Goal: Task Accomplishment & Management: Use online tool/utility

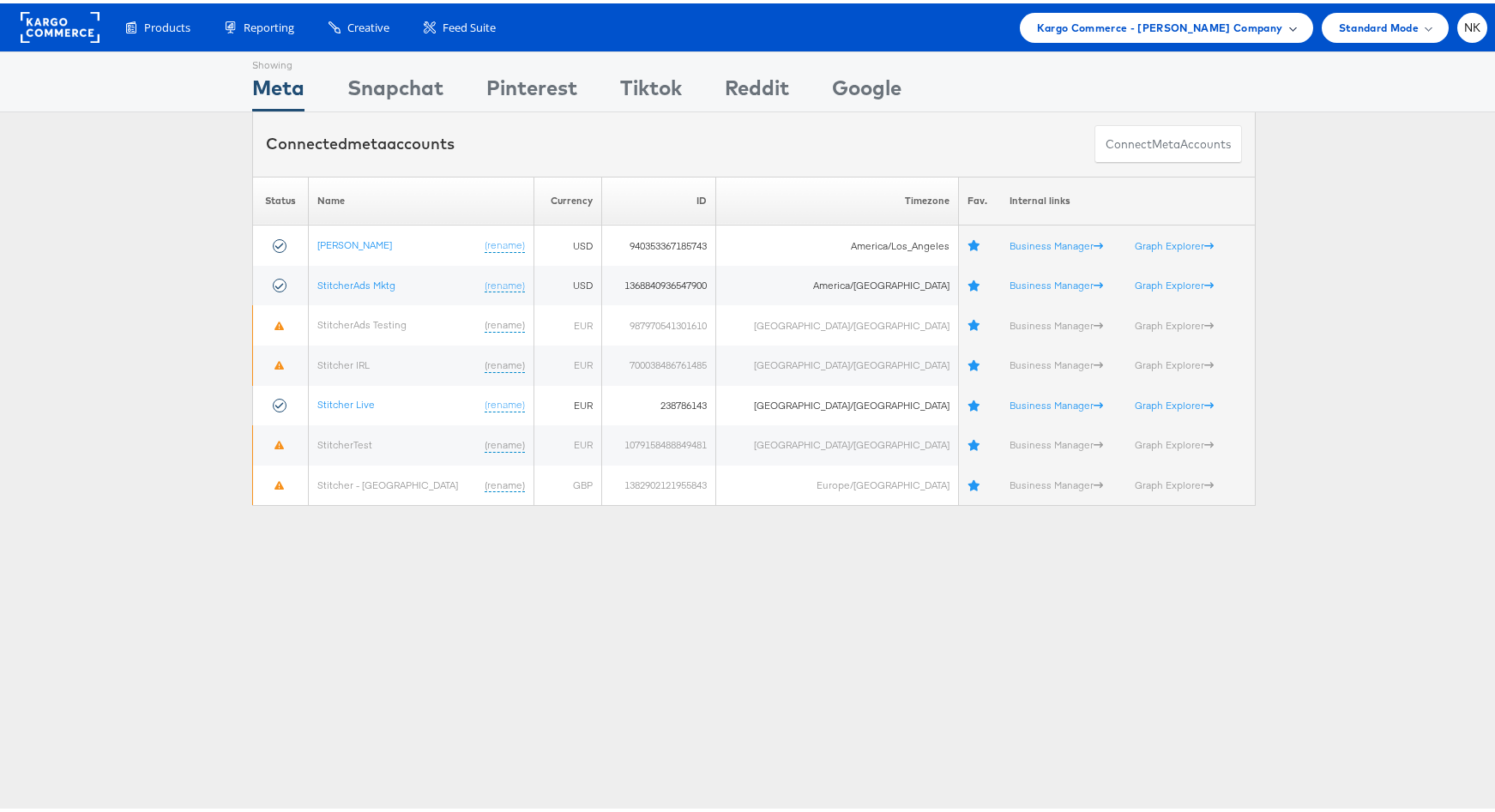
click at [1091, 24] on span "Kargo Commerce - Namit Kumar Company" at bounding box center [1159, 24] width 246 height 18
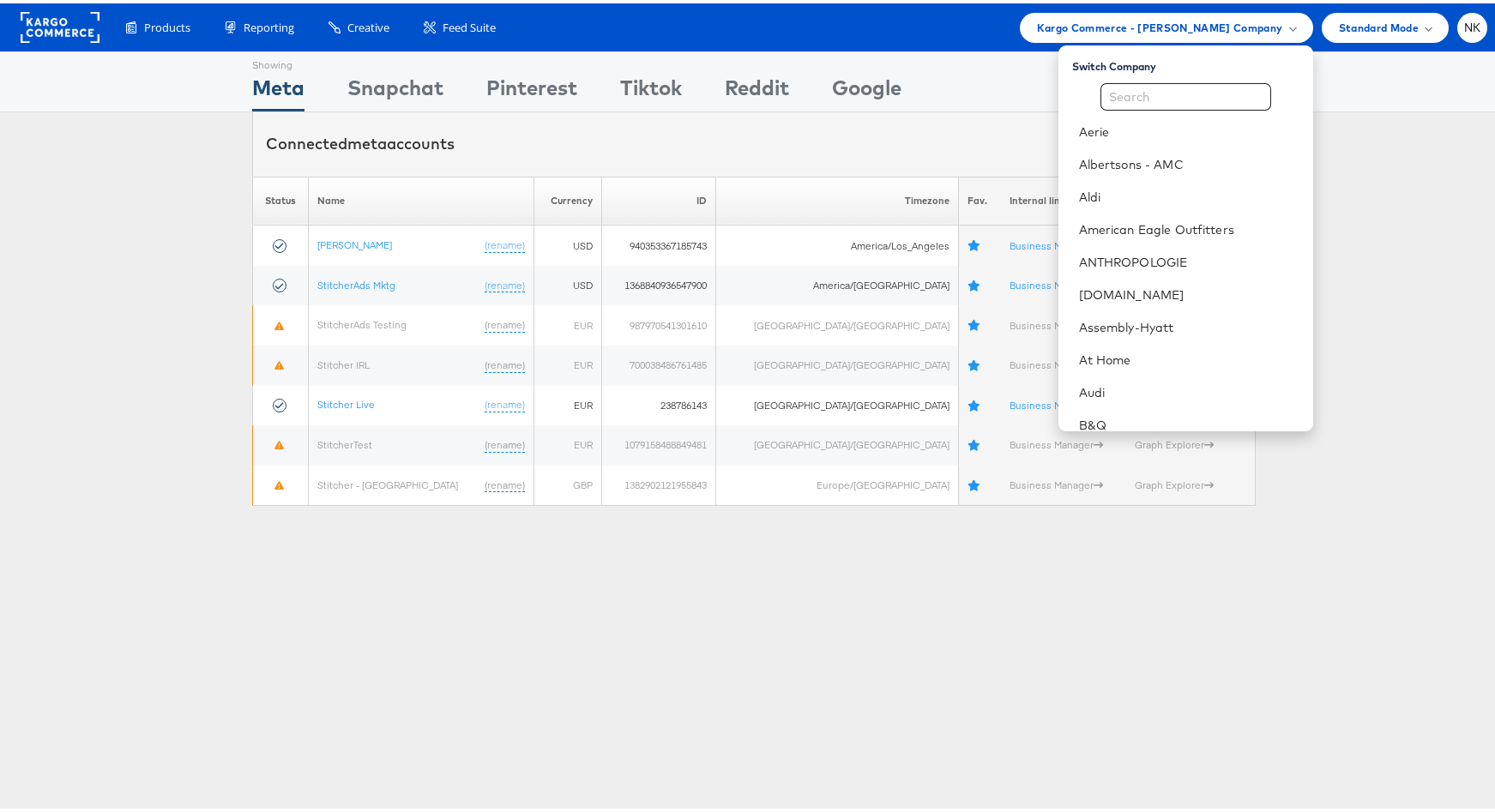
click at [787, 63] on div "Showing Meta Showing Snapchat Showing Pinterest Showing Tiktok Showing Reddit S…" at bounding box center [753, 78] width 1003 height 59
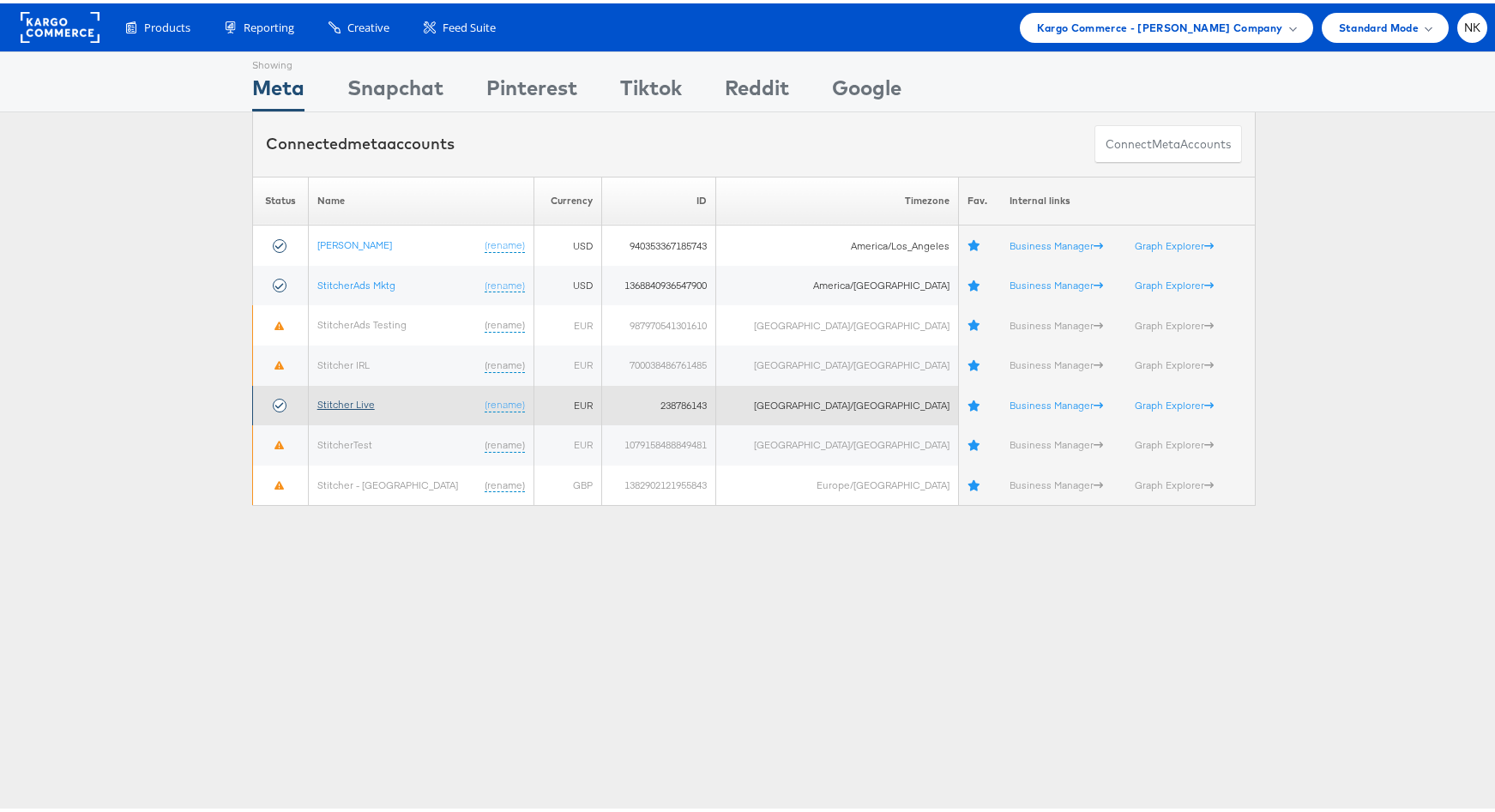
click at [369, 398] on link "Stitcher Live" at bounding box center [346, 401] width 57 height 13
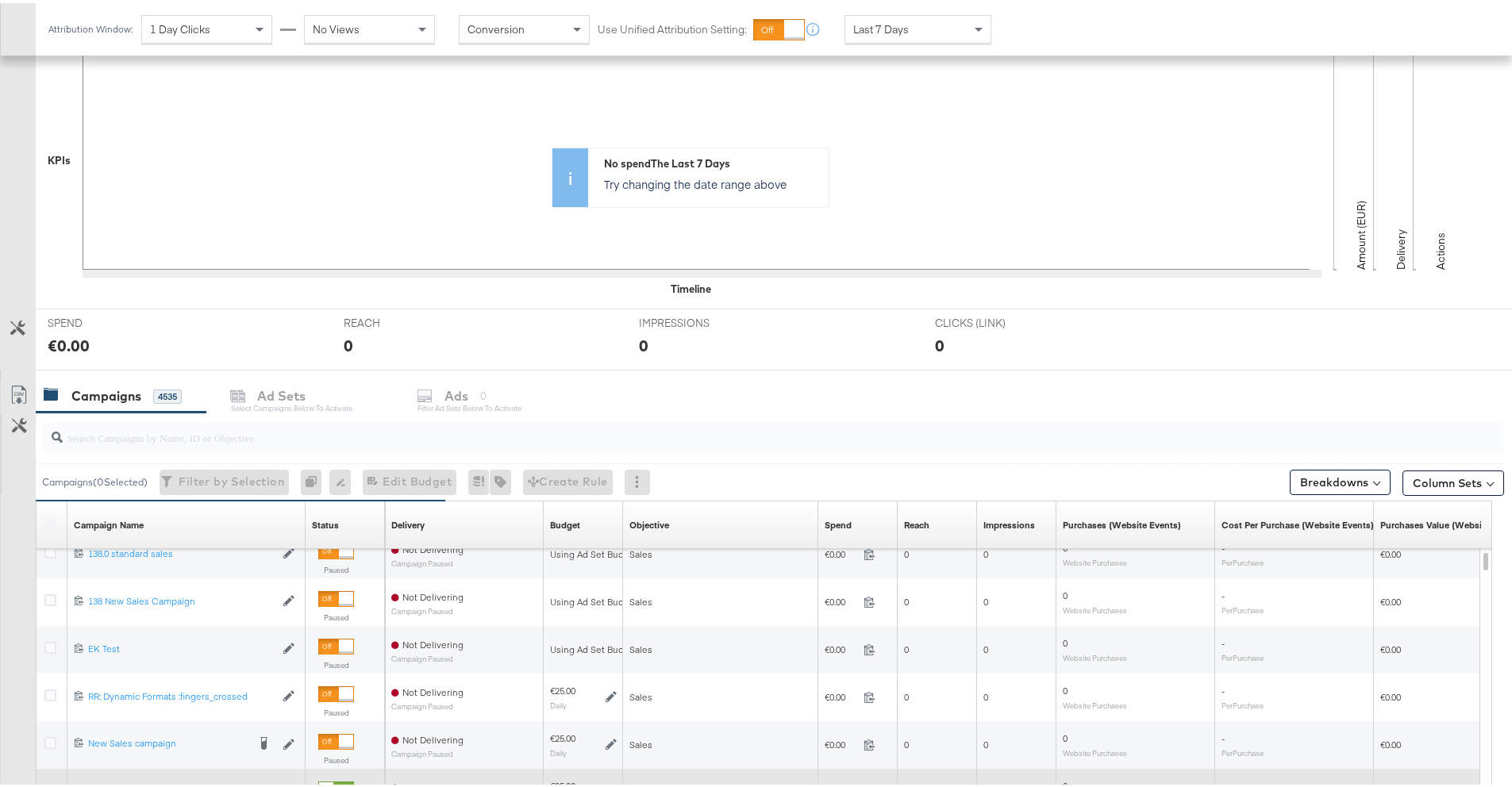
scroll to position [525, 0]
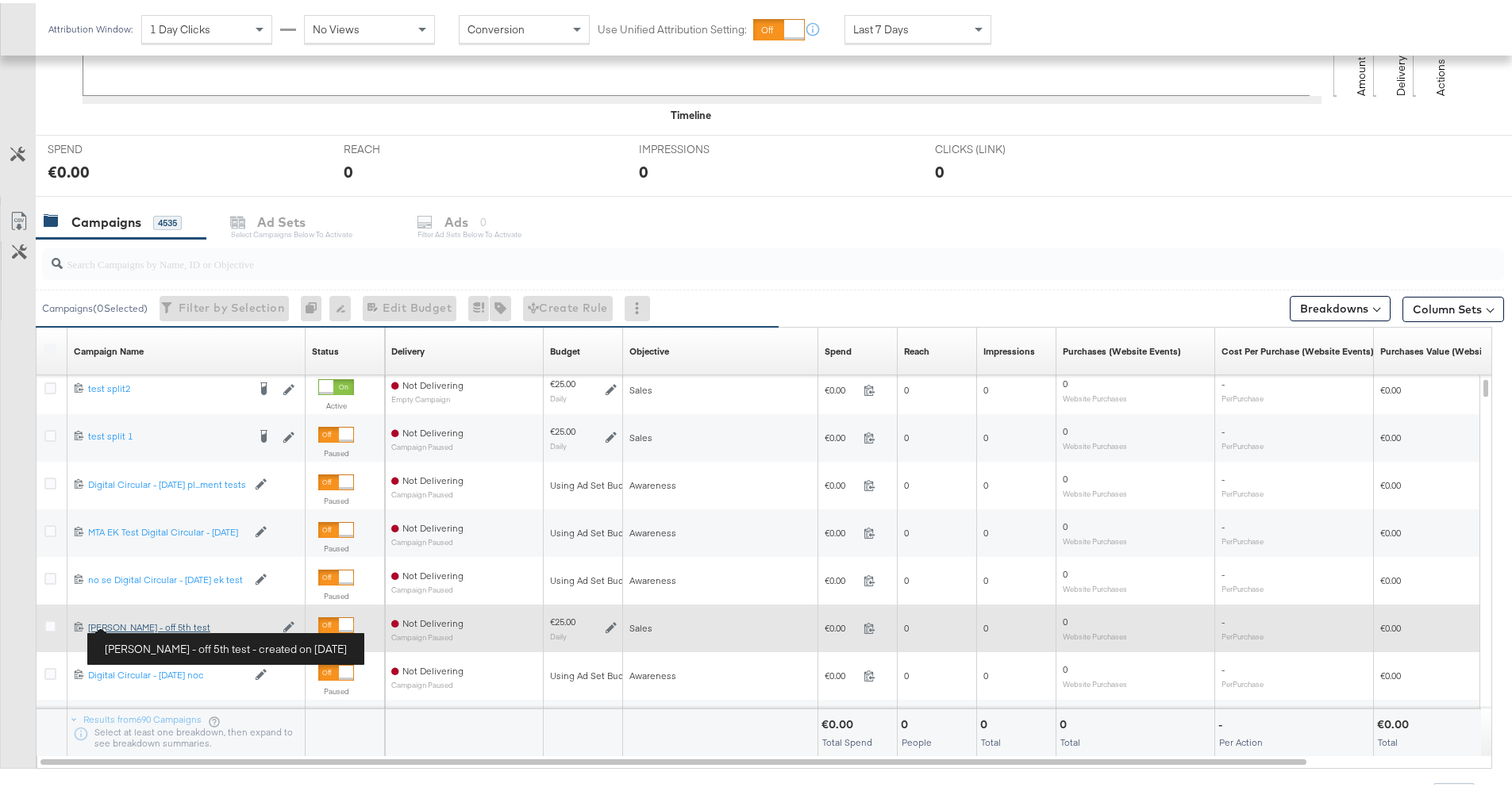
click at [134, 623] on div "Craig - off 5th test Craig - off 5th test" at bounding box center [181, 624] width 186 height 13
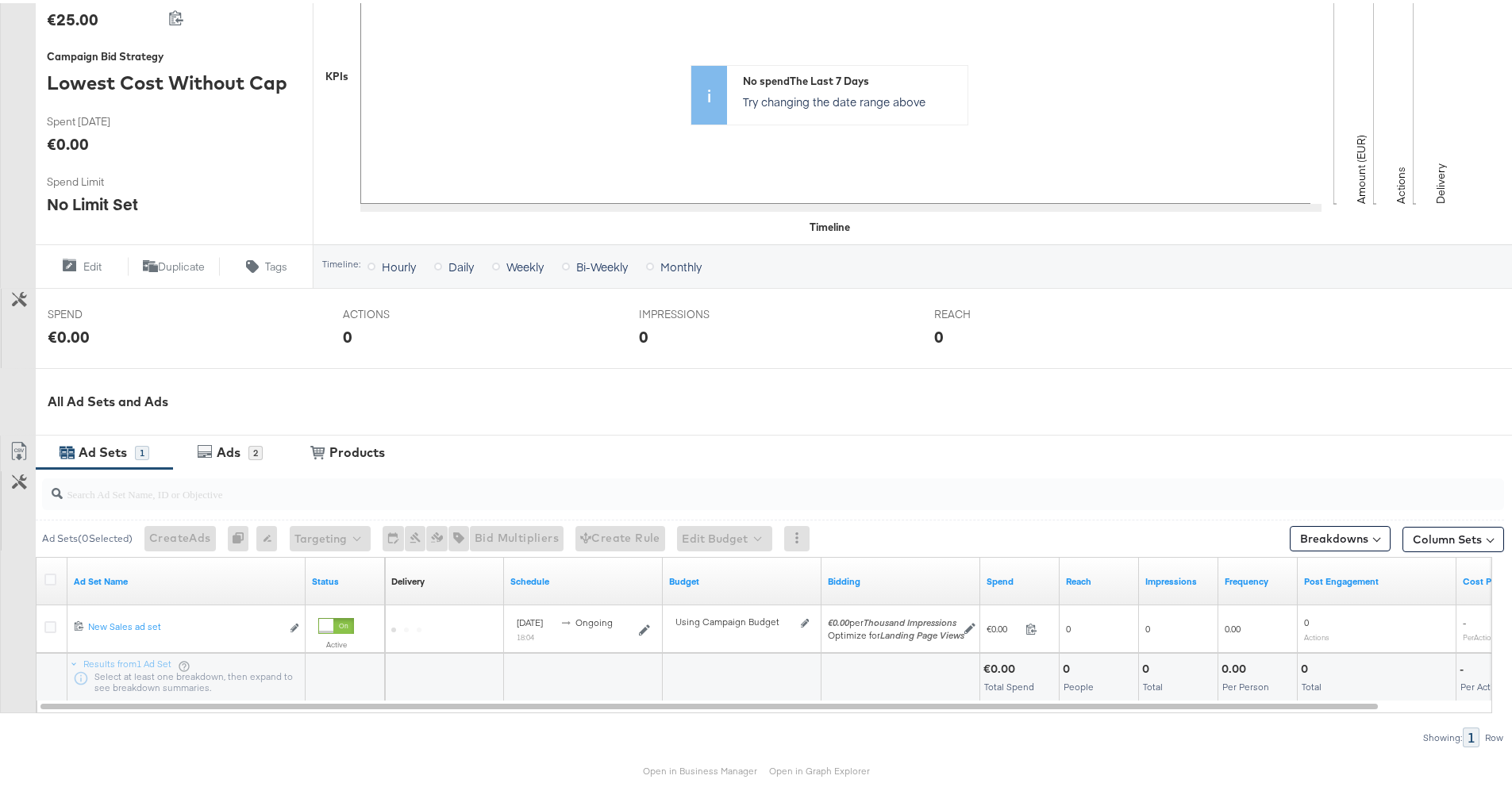
scroll to position [424, 0]
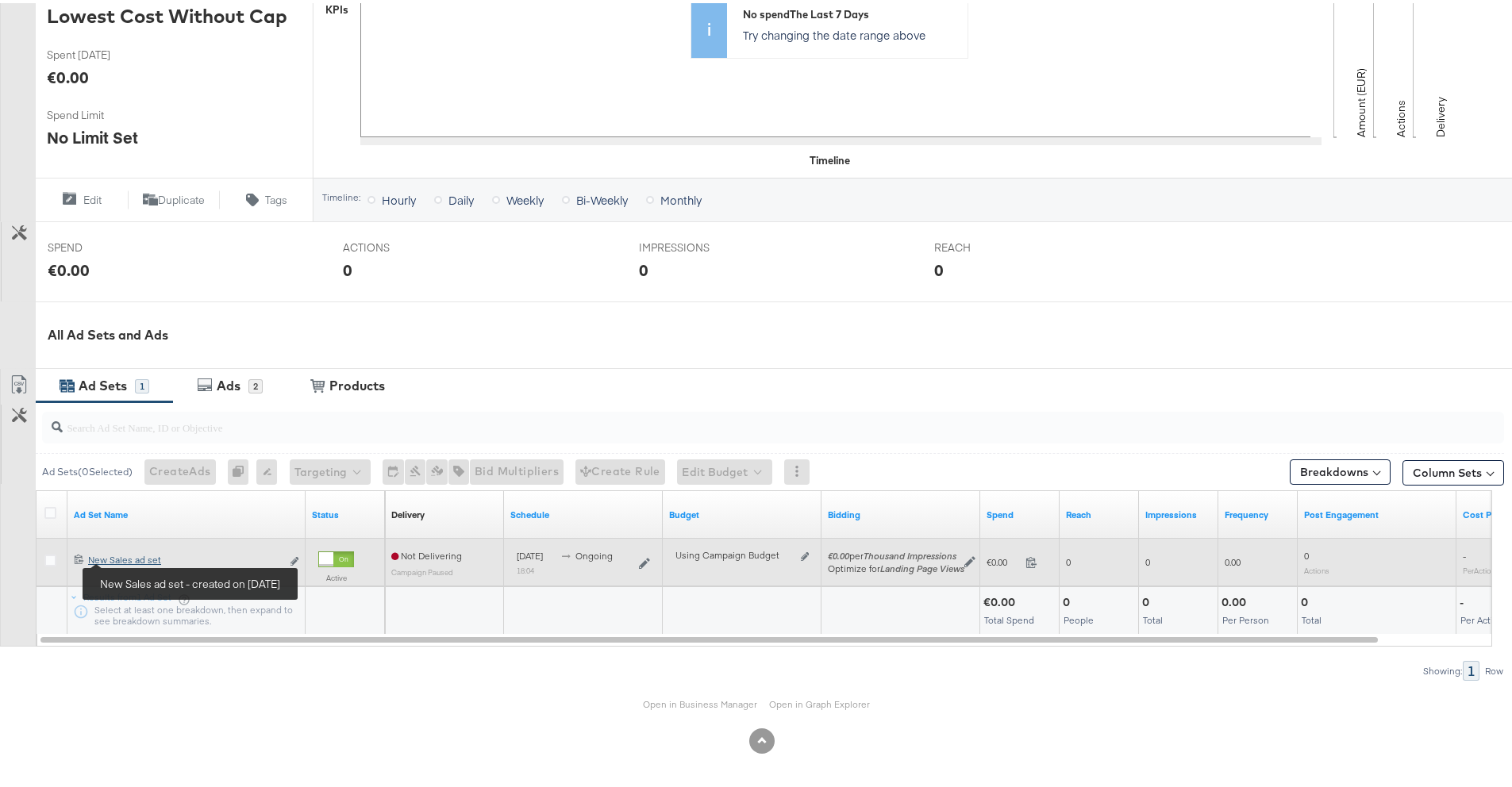
click at [129, 558] on div "New Sales ad set New Sales ad set" at bounding box center [185, 557] width 193 height 13
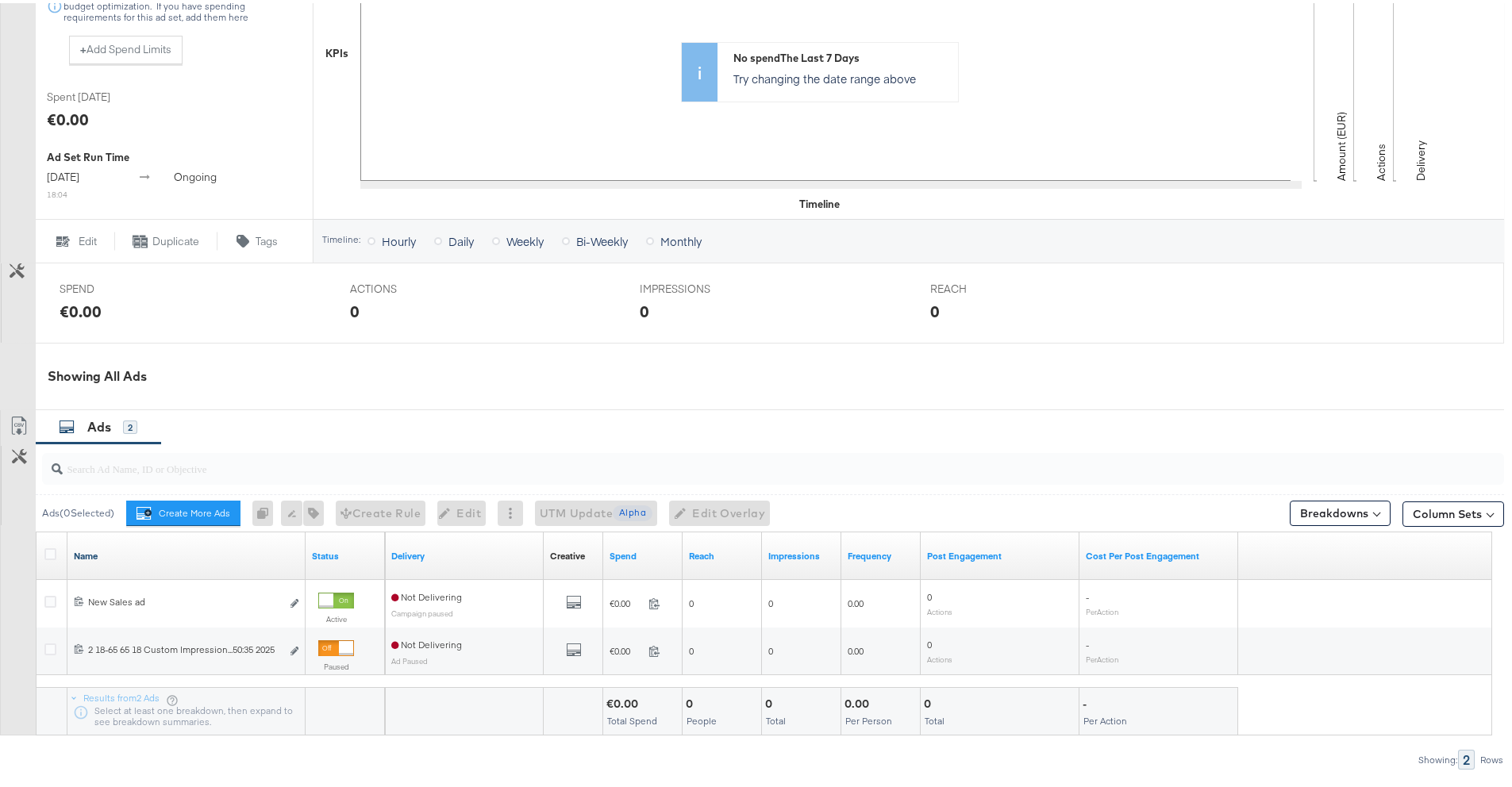
scroll to position [507, 0]
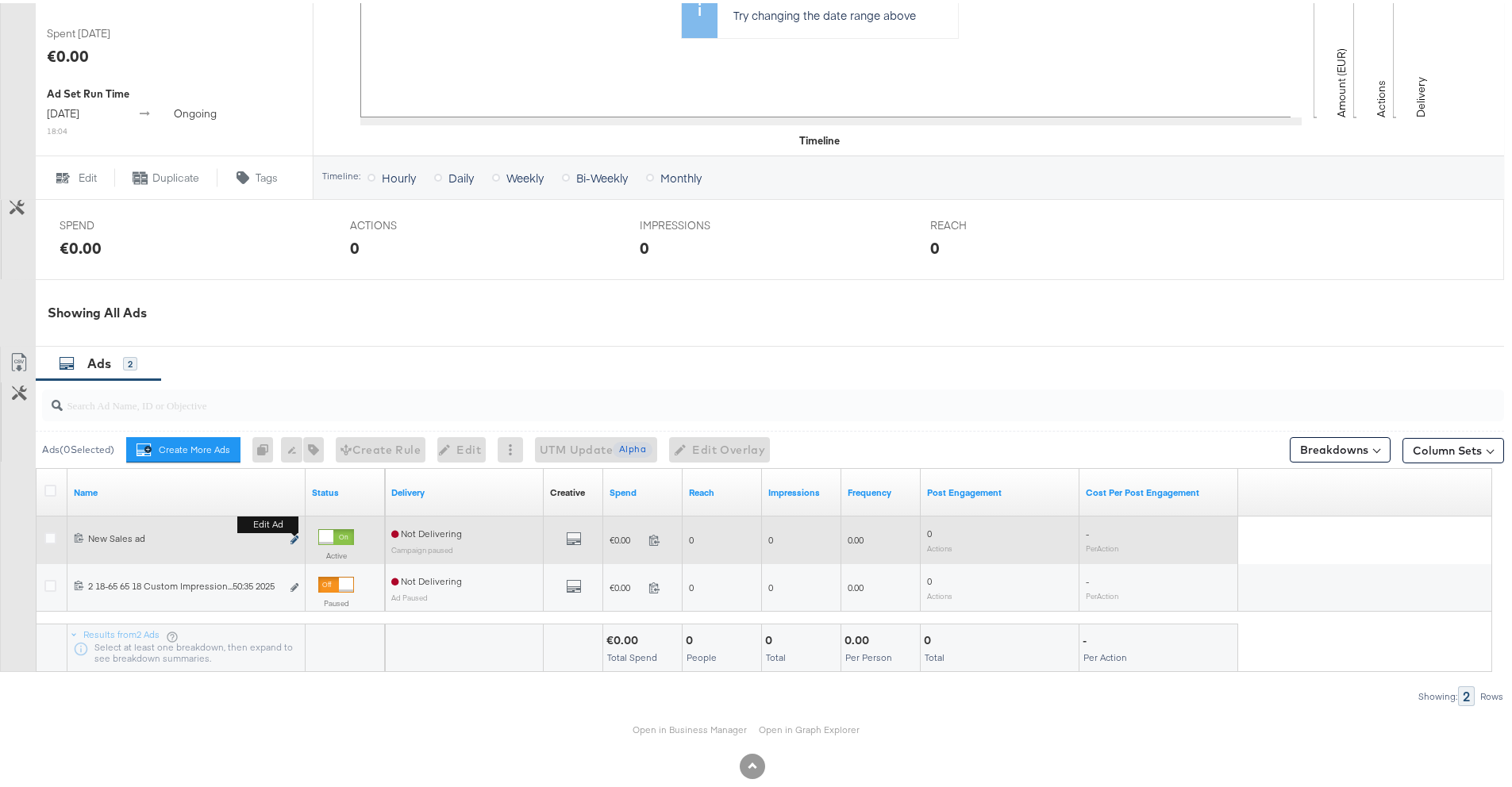
click at [291, 541] on icon "link" at bounding box center [294, 537] width 8 height 8
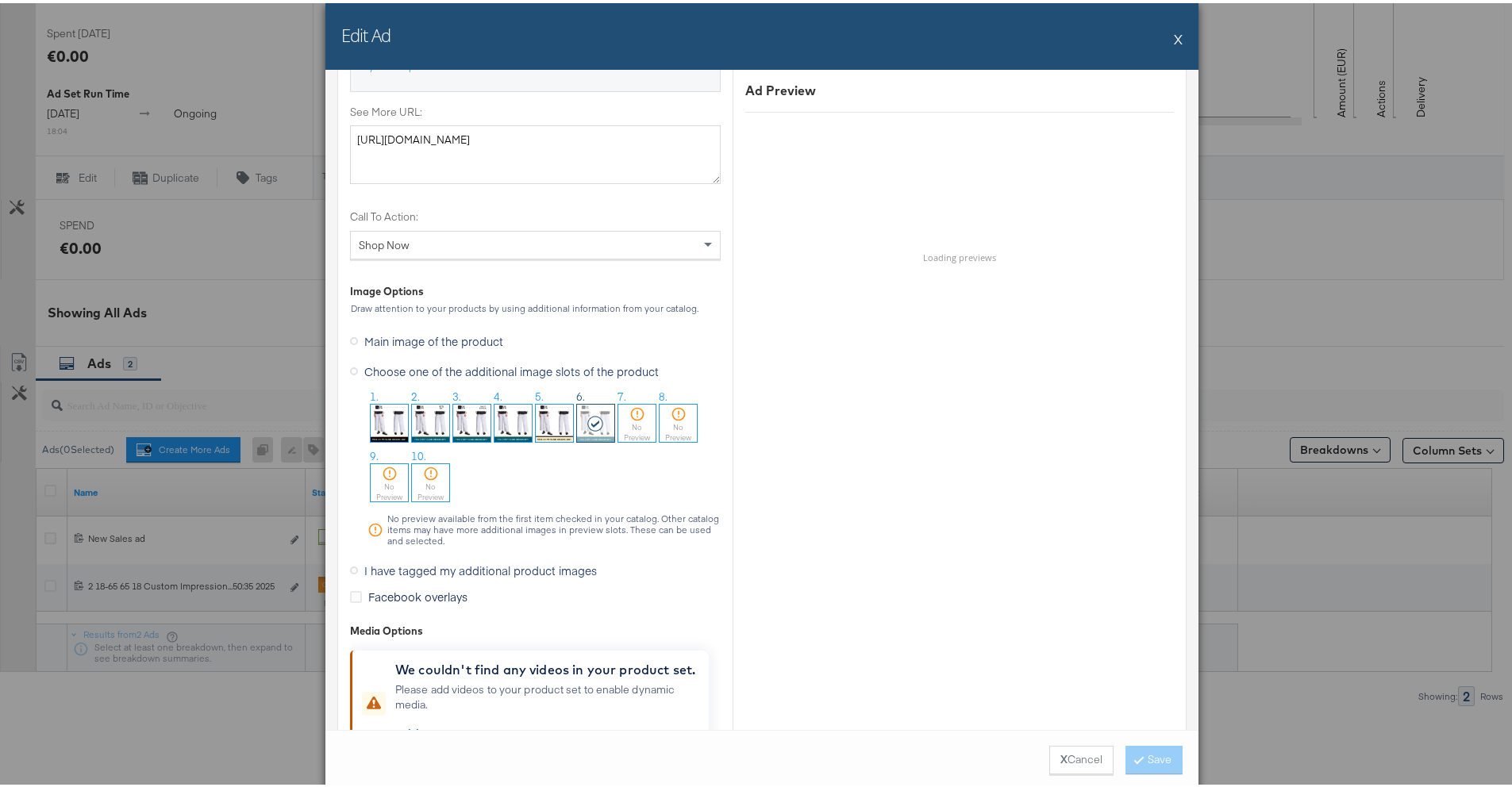
scroll to position [1592, 0]
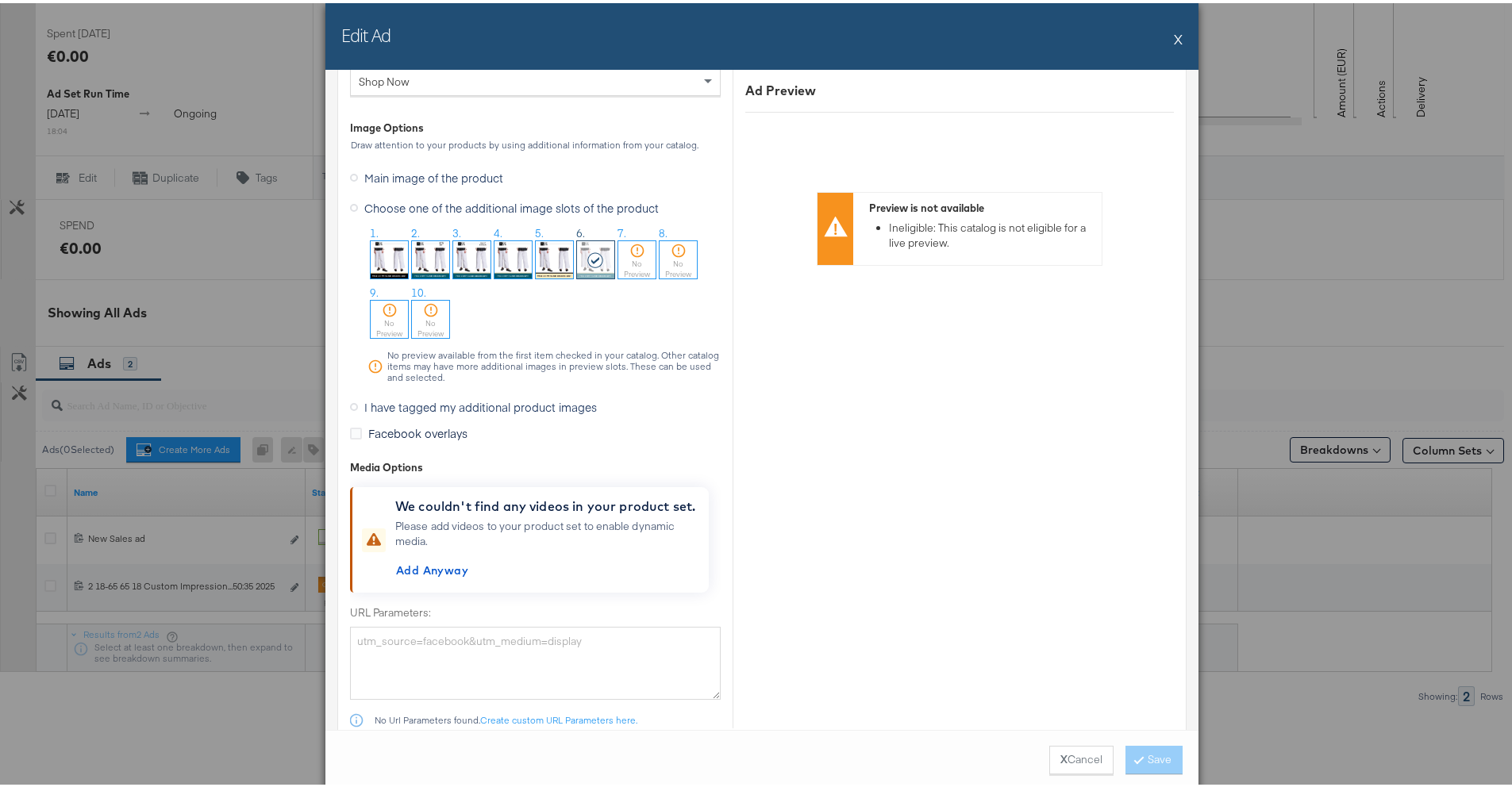
click at [412, 410] on span "I have tagged my additional product images" at bounding box center [480, 403] width 233 height 16
click at [0, 0] on input "I have tagged my additional product images" at bounding box center [0, 0] width 0 height 0
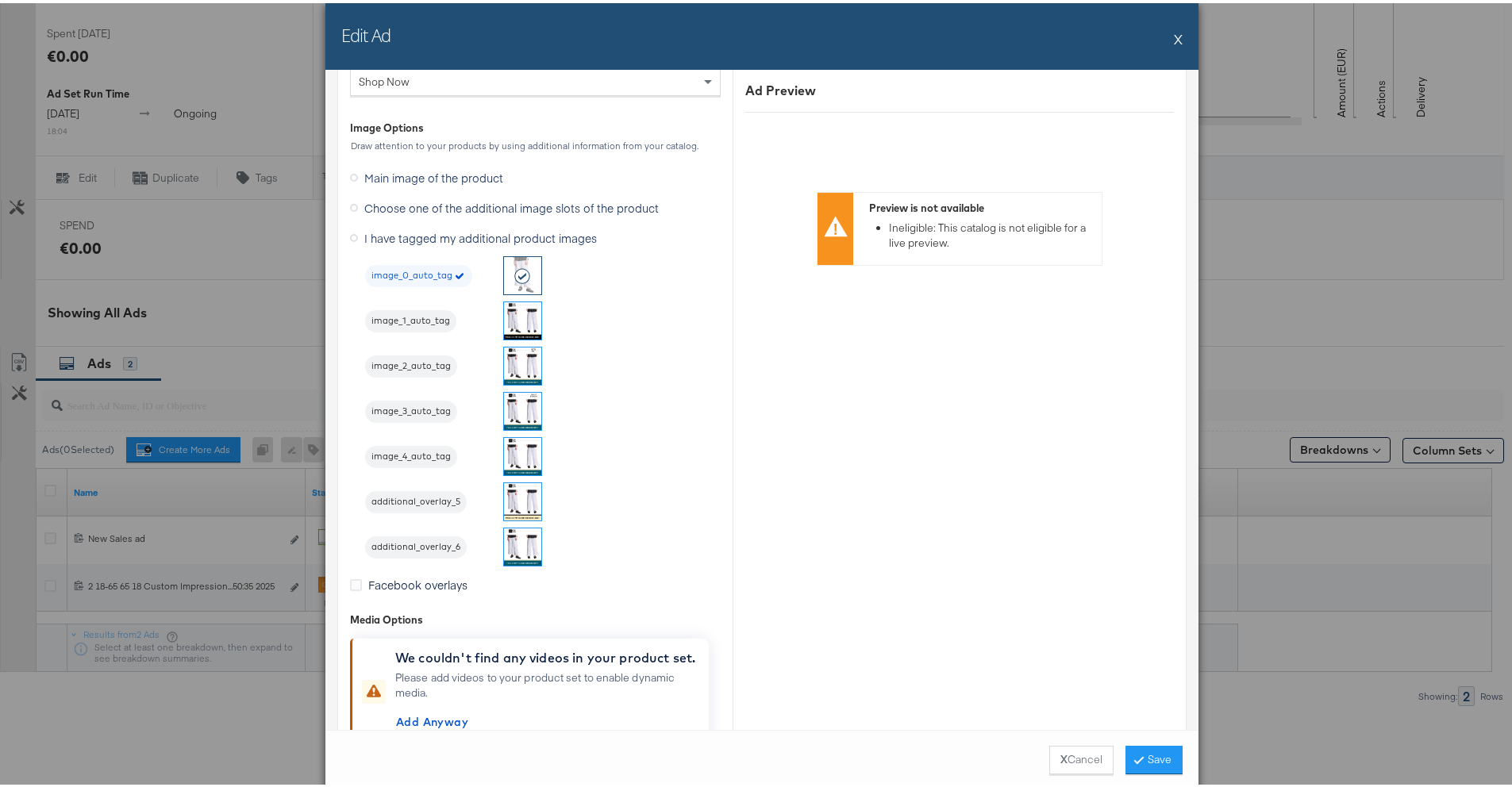
click at [504, 401] on img at bounding box center [522, 408] width 37 height 37
click at [1133, 751] on button "Save" at bounding box center [1154, 757] width 57 height 29
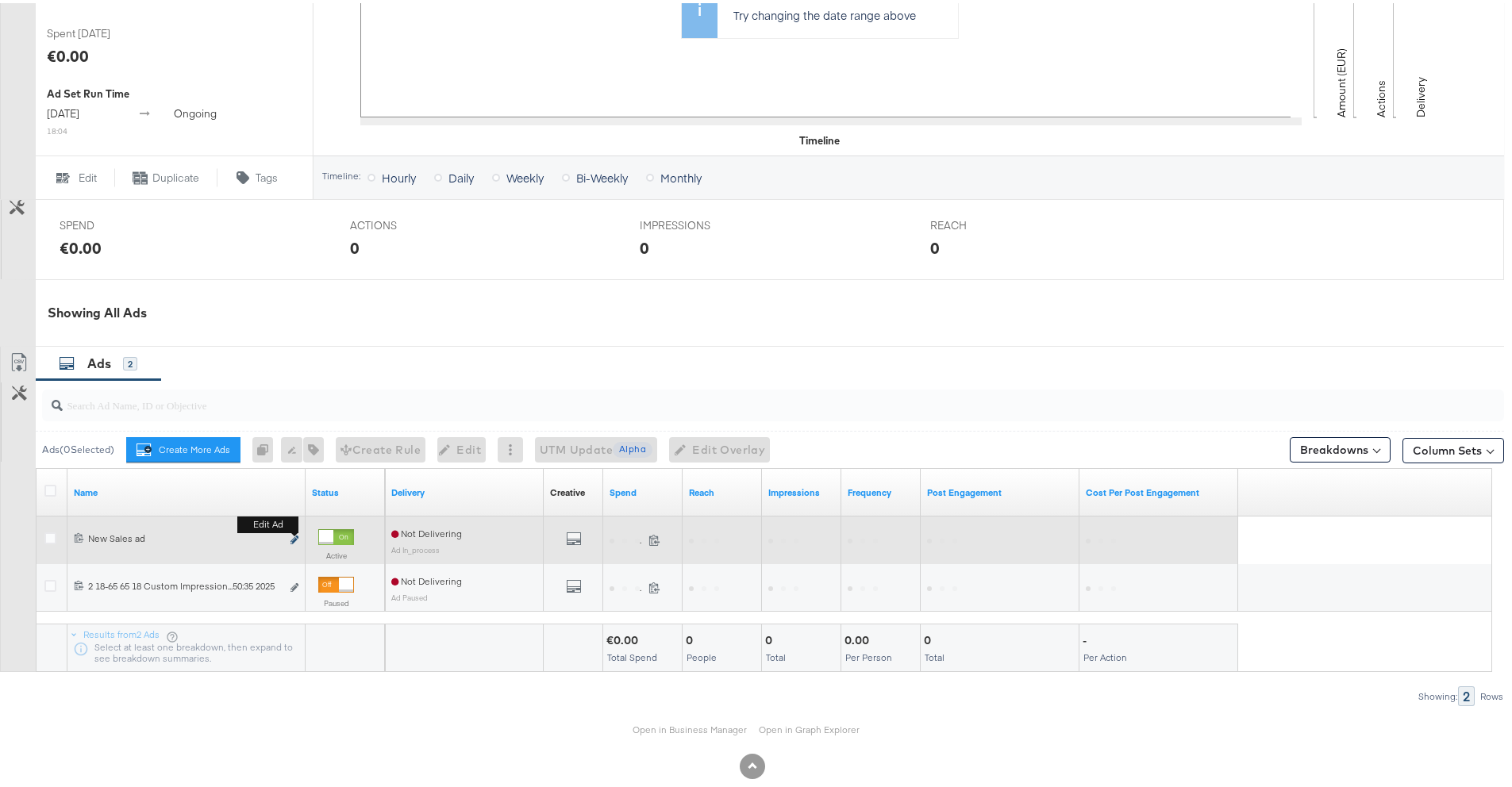
click at [297, 541] on icon "link" at bounding box center [294, 537] width 8 height 8
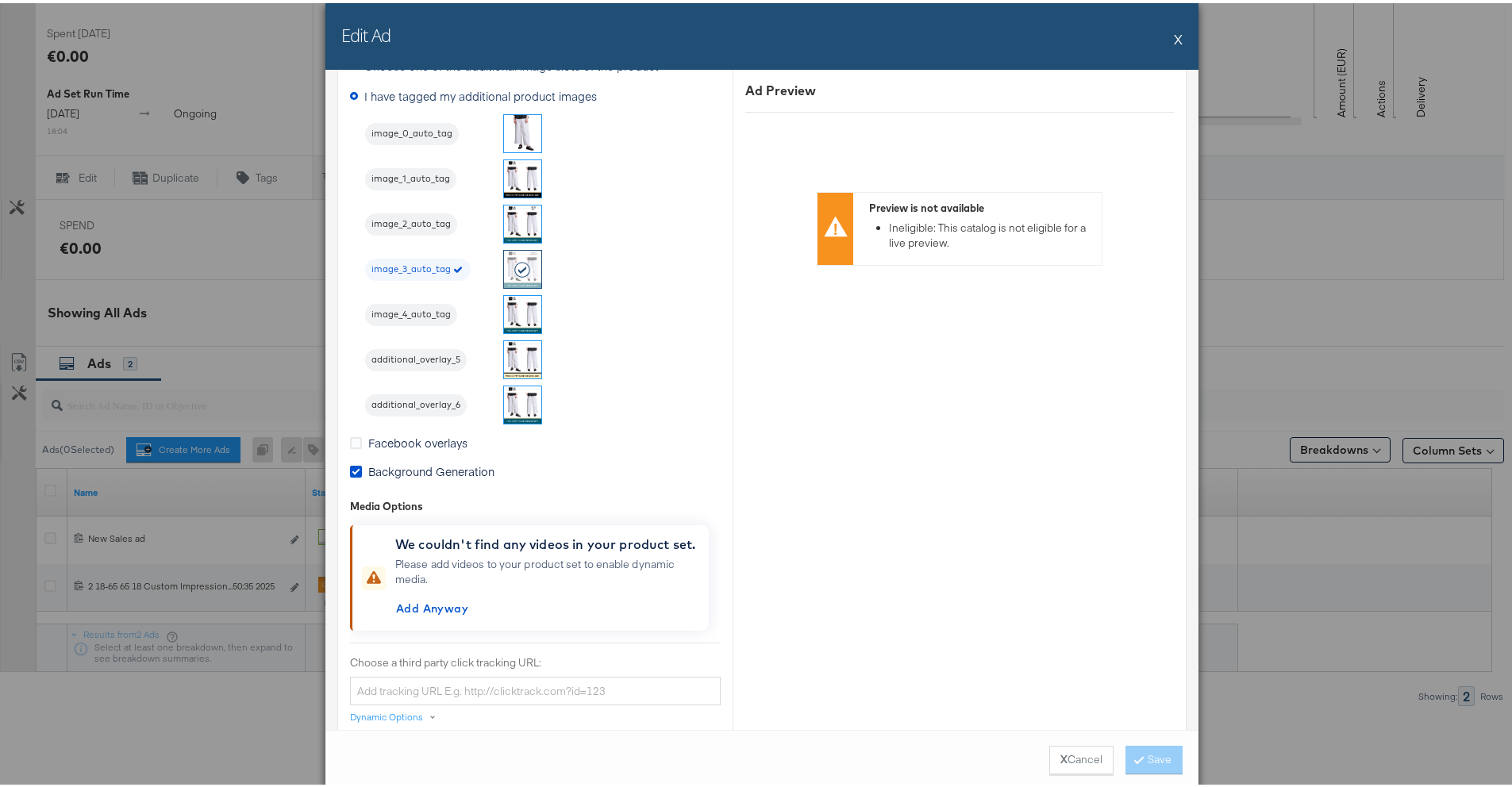
scroll to position [1384, 0]
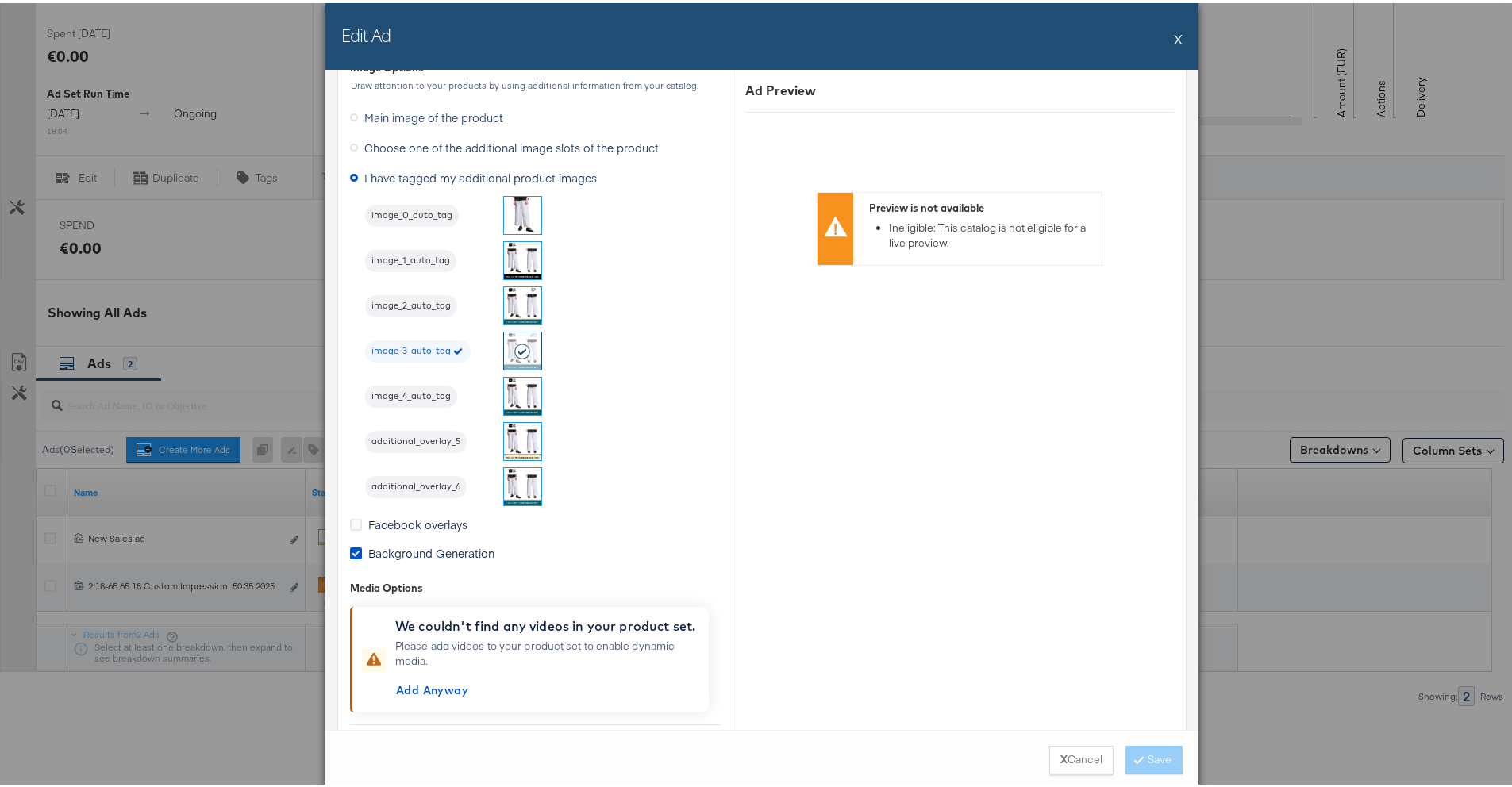
click at [1179, 41] on div "Edit Ad X" at bounding box center [761, 33] width 873 height 66
click at [1174, 38] on button "X" at bounding box center [1178, 36] width 8 height 32
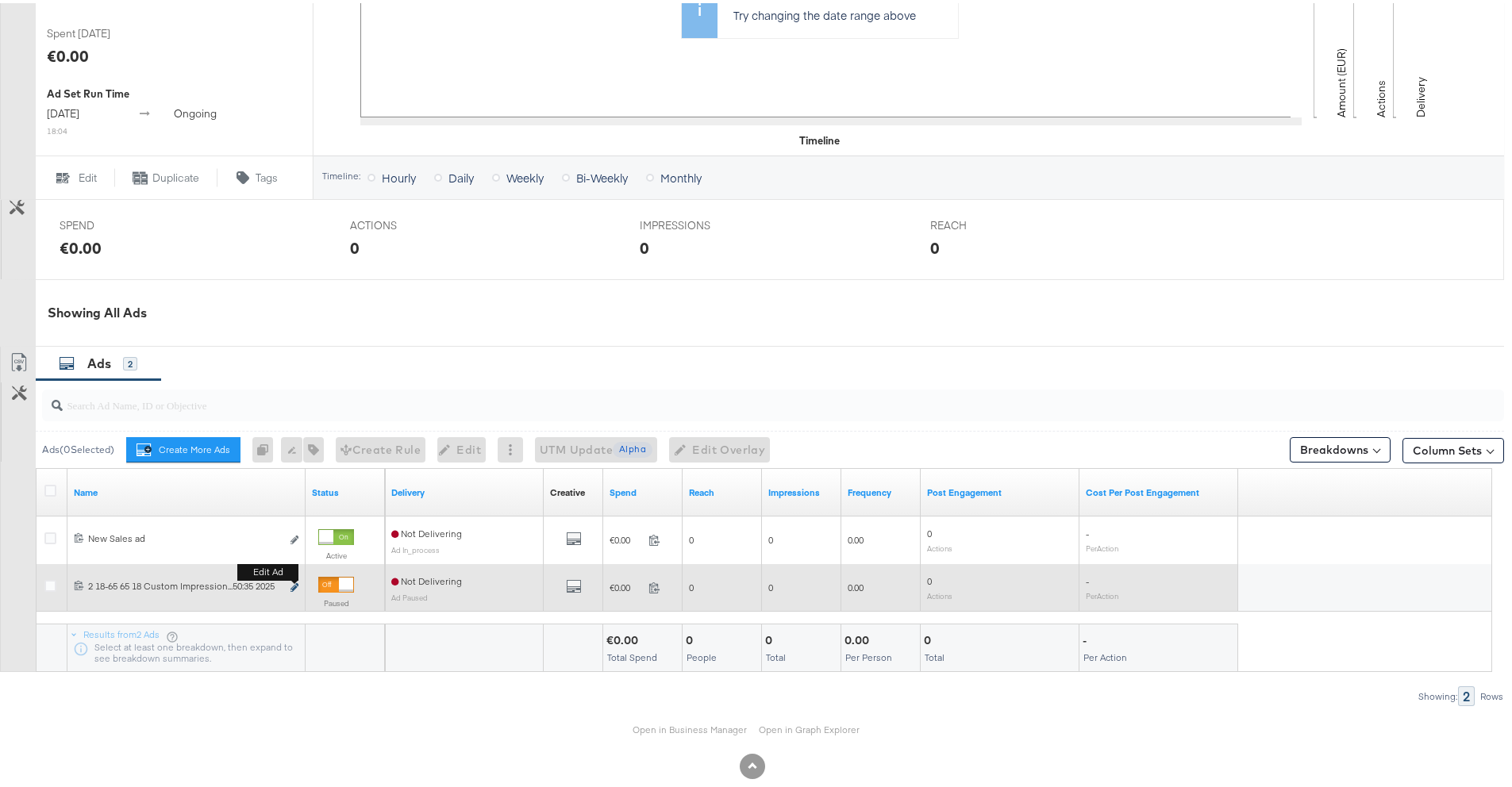
click at [296, 589] on icon "link" at bounding box center [294, 585] width 8 height 8
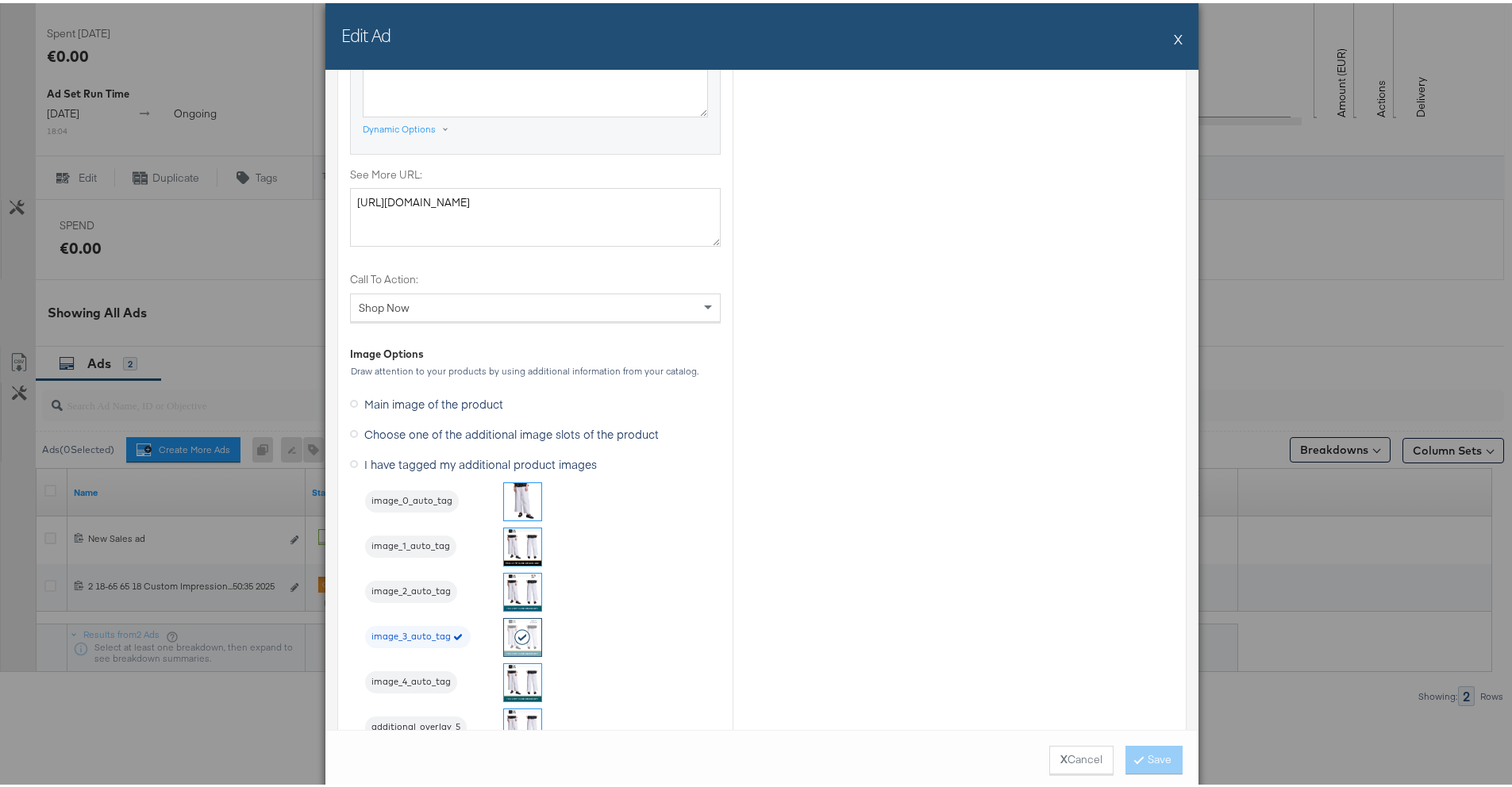
scroll to position [1530, 0]
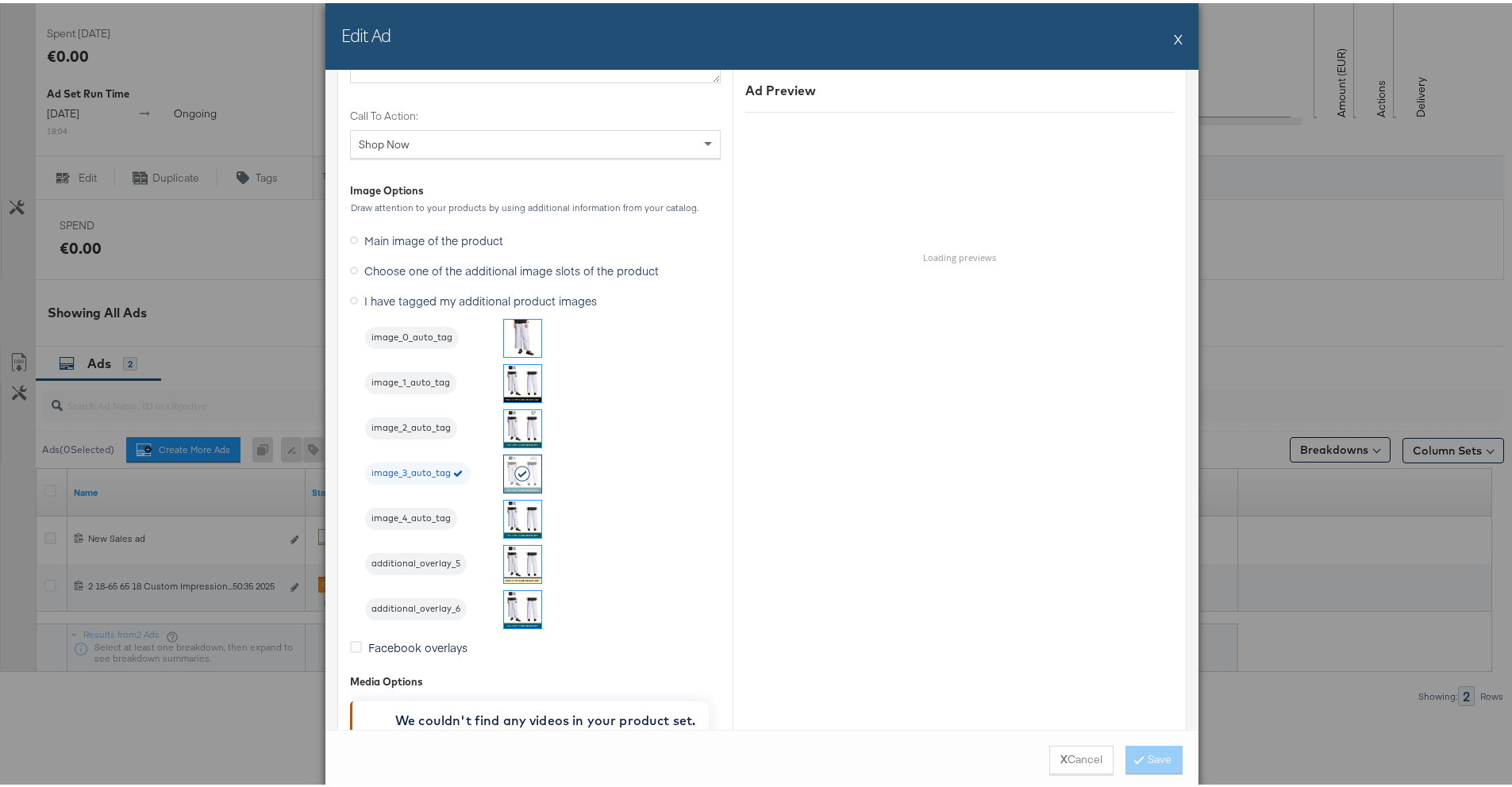
click at [504, 434] on img at bounding box center [522, 426] width 37 height 37
click at [1162, 751] on button "Save" at bounding box center [1154, 757] width 57 height 29
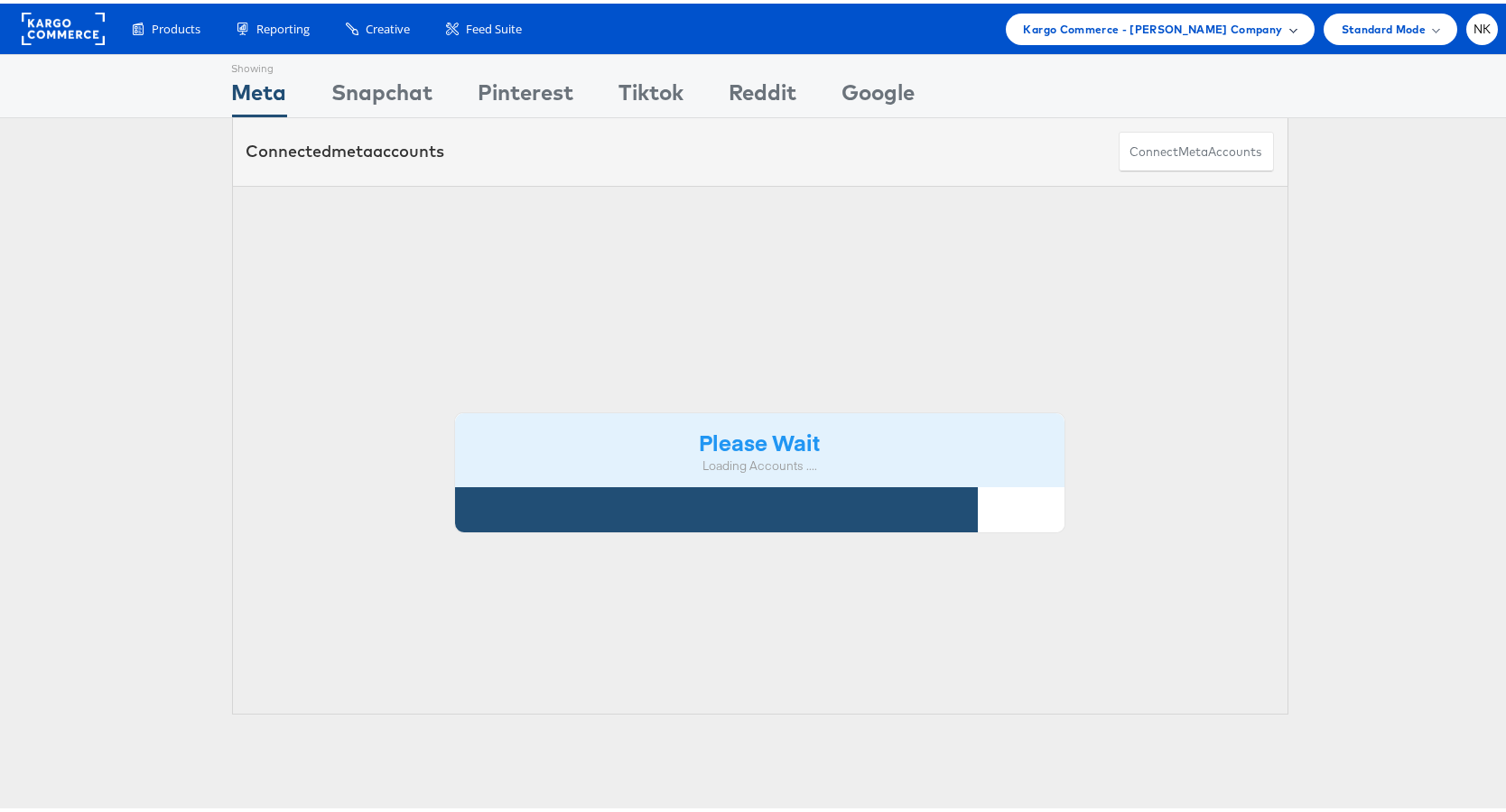
click at [1193, 12] on div "Kargo Commerce - Namit Kumar Company" at bounding box center [1160, 25] width 309 height 32
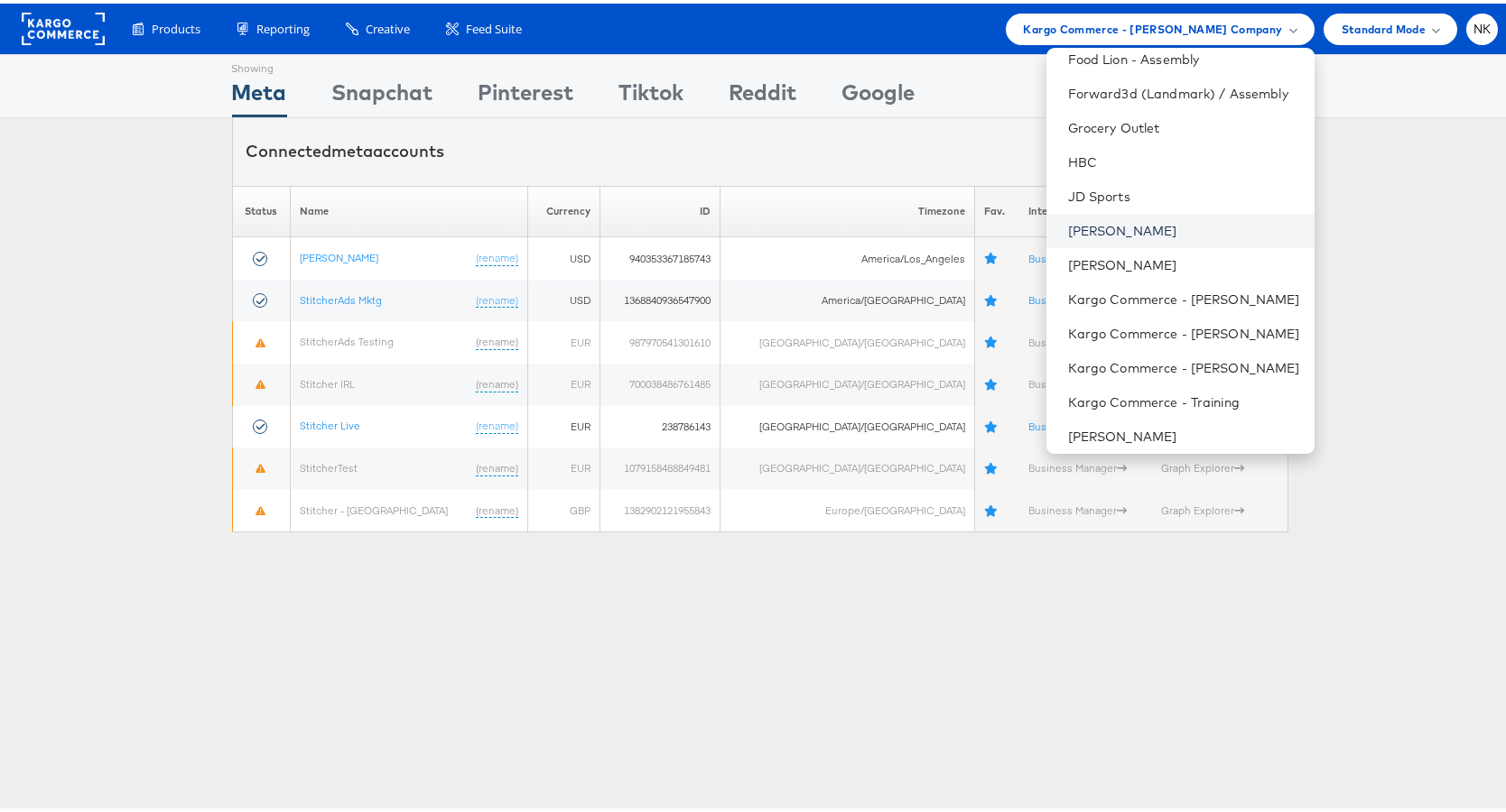
scroll to position [790, 0]
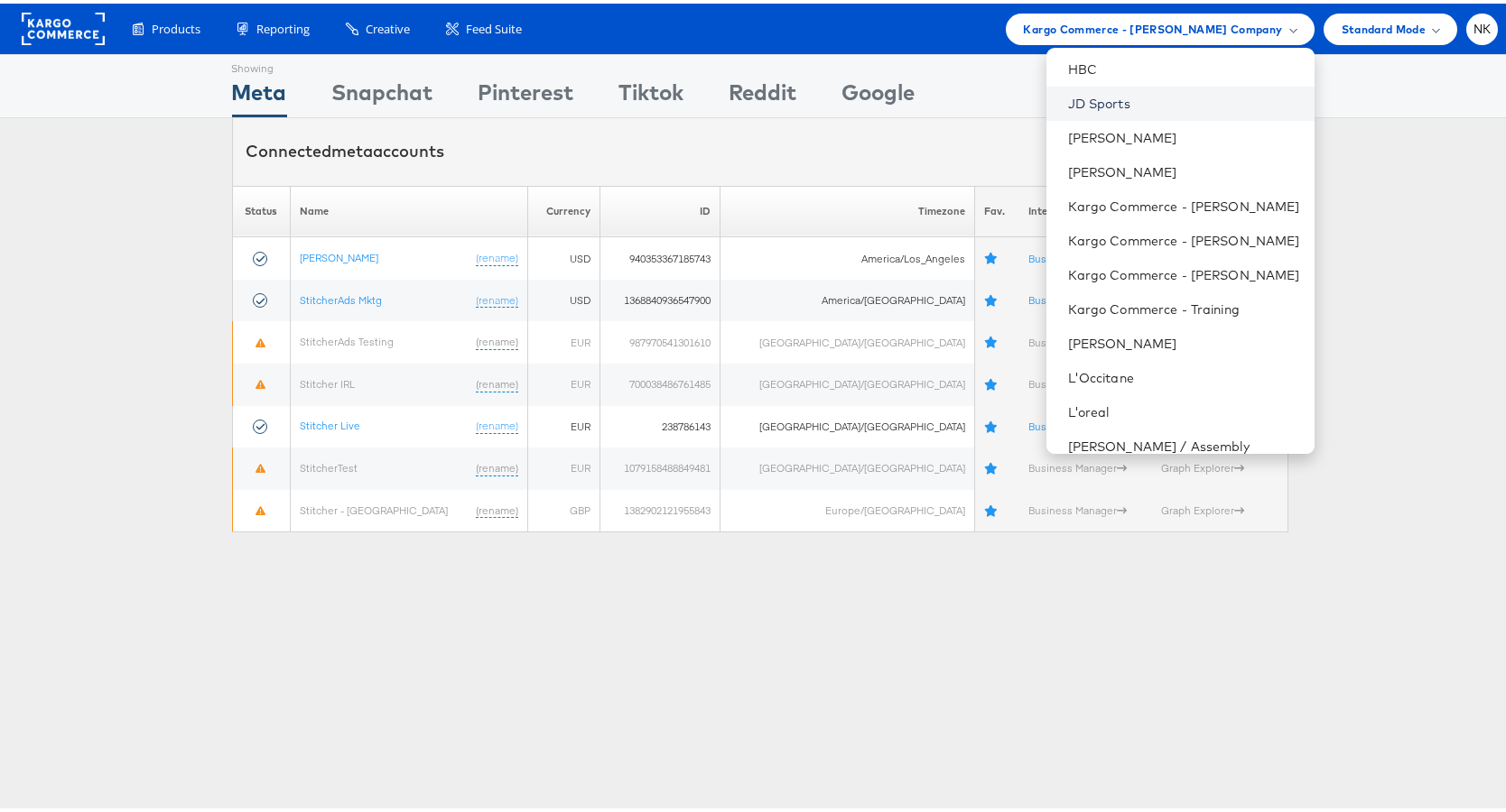
click at [1108, 104] on link "JD Sports" at bounding box center [1184, 99] width 232 height 18
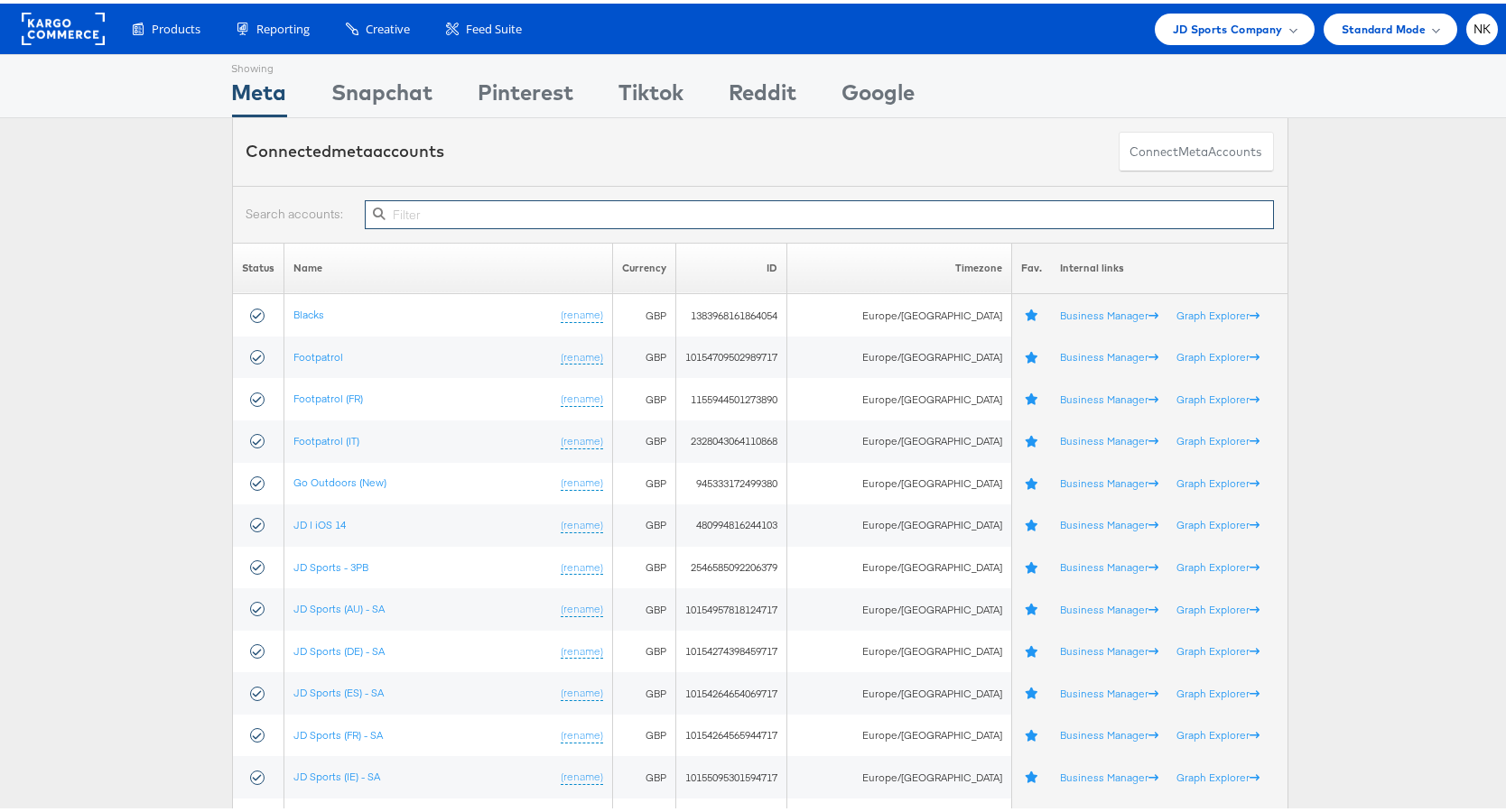
click at [452, 206] on input "text" at bounding box center [819, 211] width 908 height 29
paste input "10154274398459717"
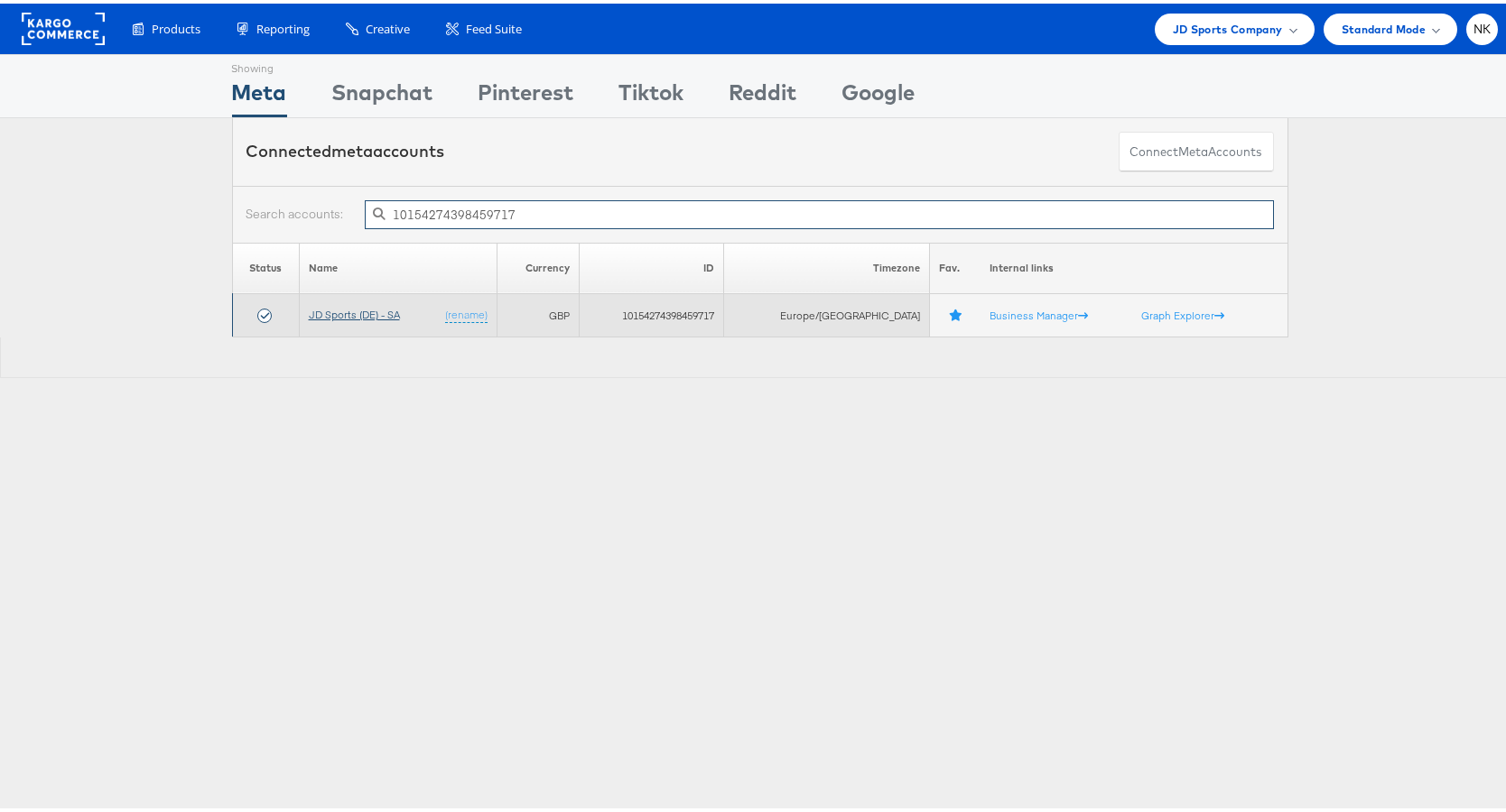
type input "10154274398459717"
click at [384, 311] on link "JD Sports (DE) - SA" at bounding box center [354, 310] width 91 height 13
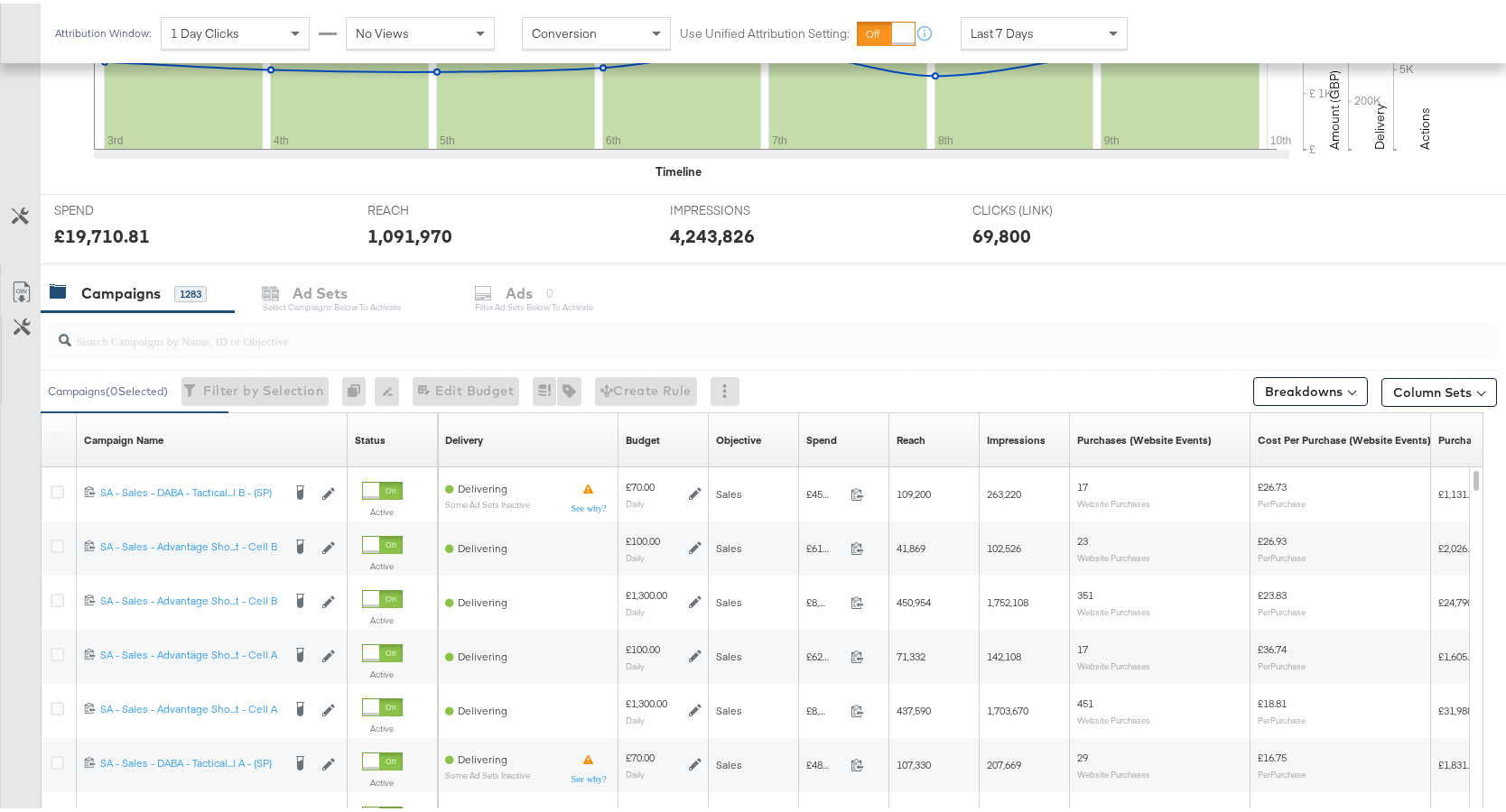
scroll to position [649, 0]
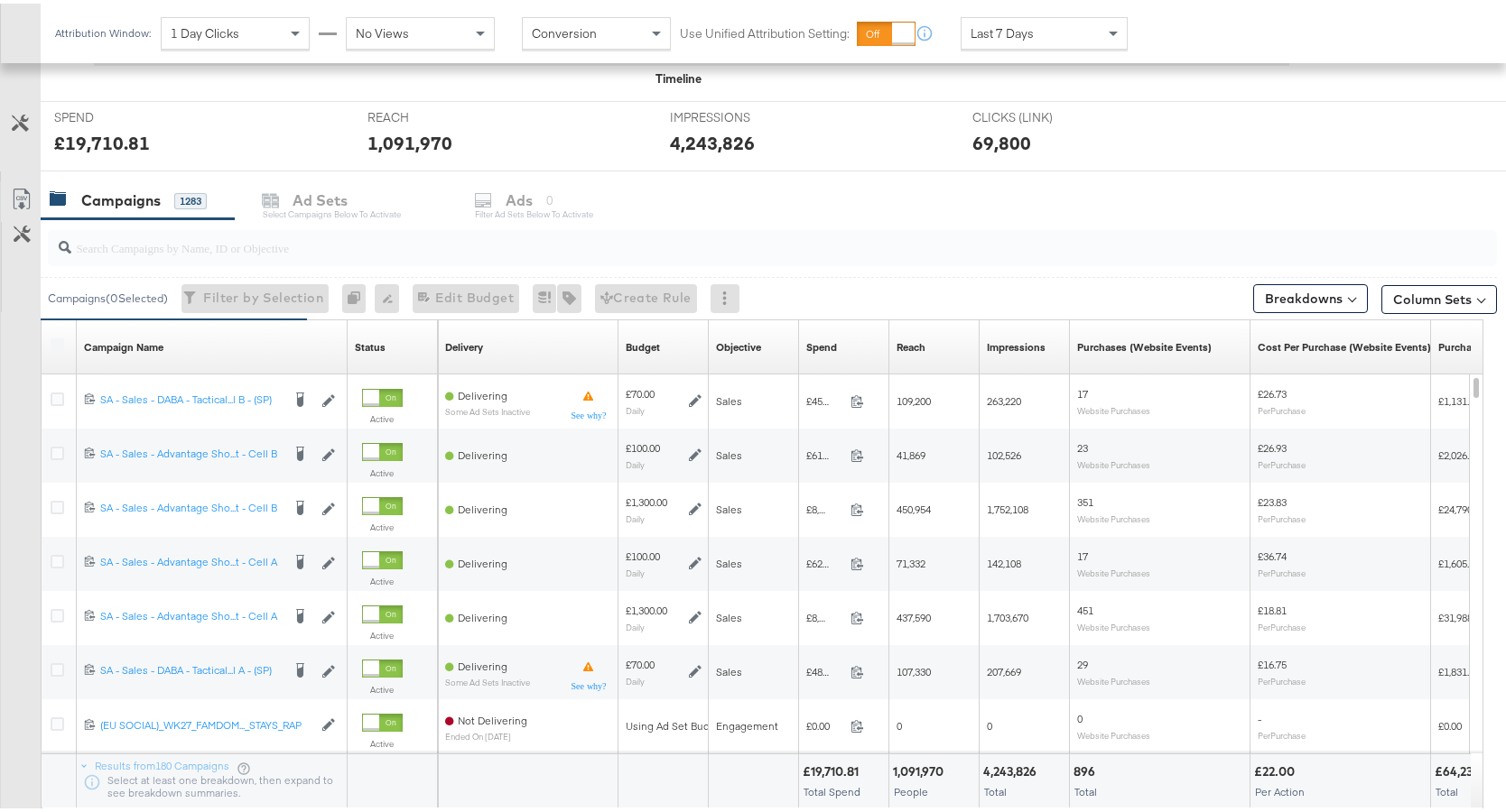
click at [266, 255] on div at bounding box center [772, 245] width 1449 height 36
paste input "6873197450950"
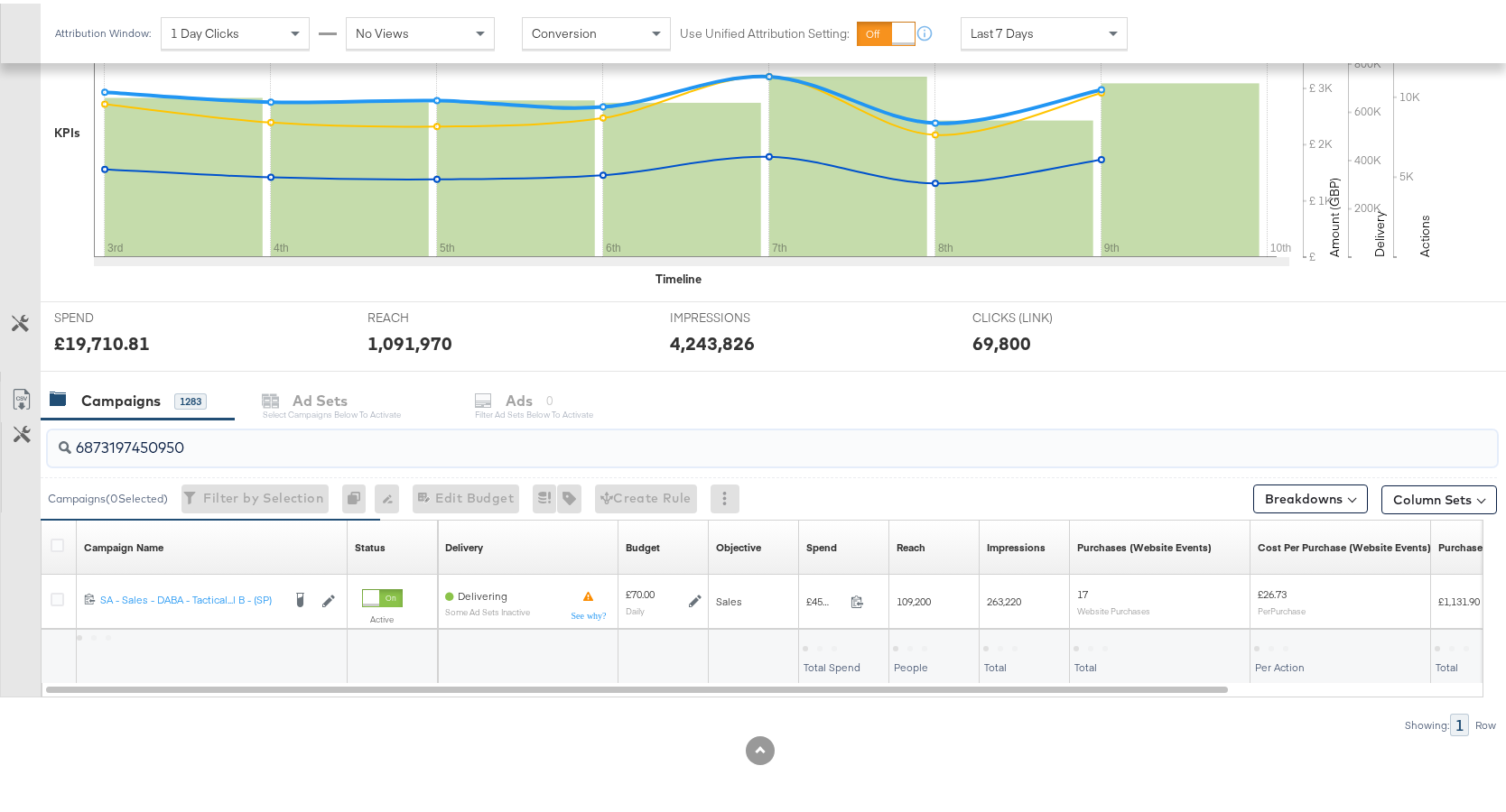
scroll to position [449, 0]
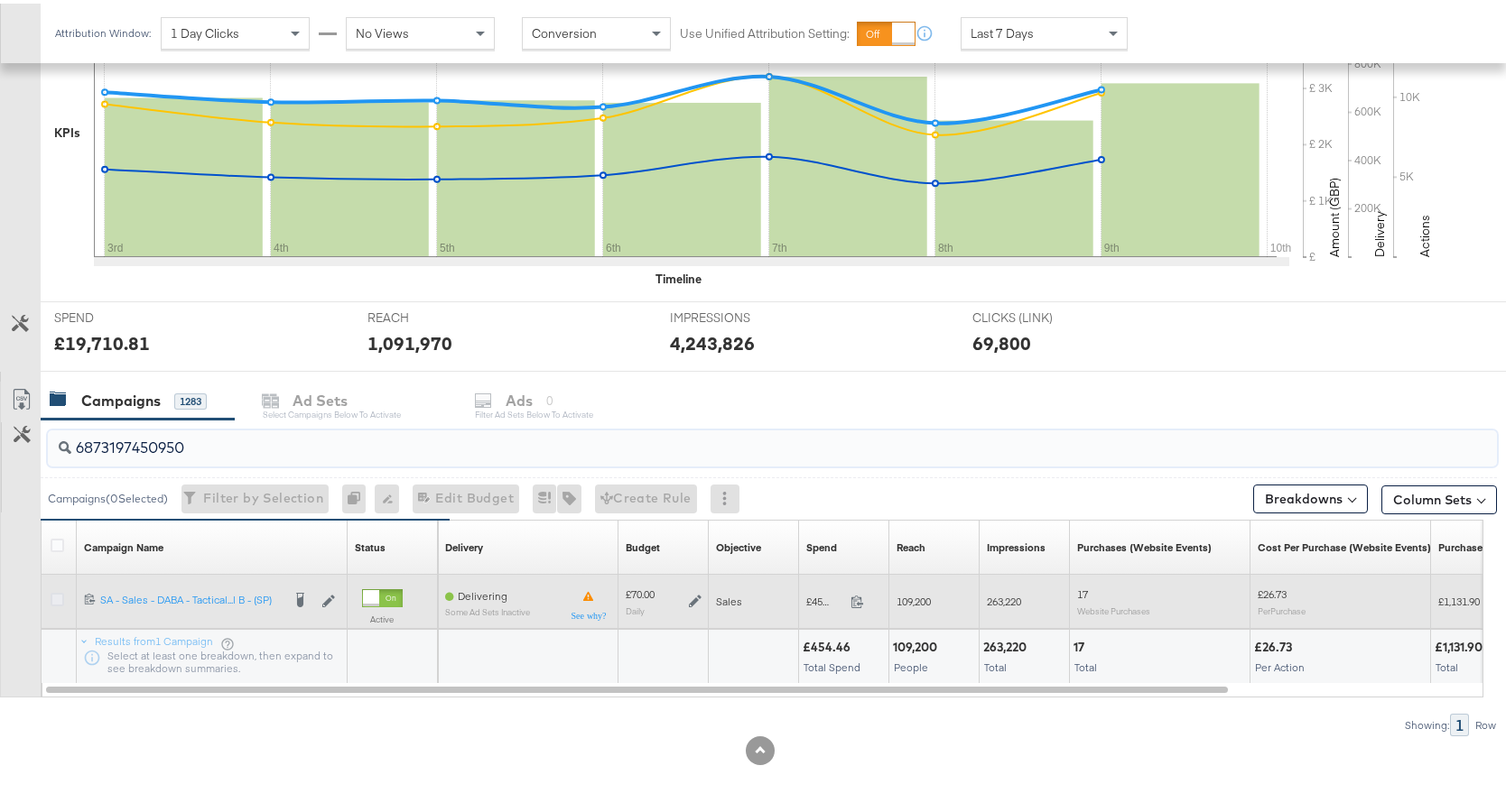
type input "6873197450950"
click at [57, 598] on icon at bounding box center [57, 596] width 13 height 13
click at [0, 0] on input "checkbox" at bounding box center [0, 0] width 0 height 0
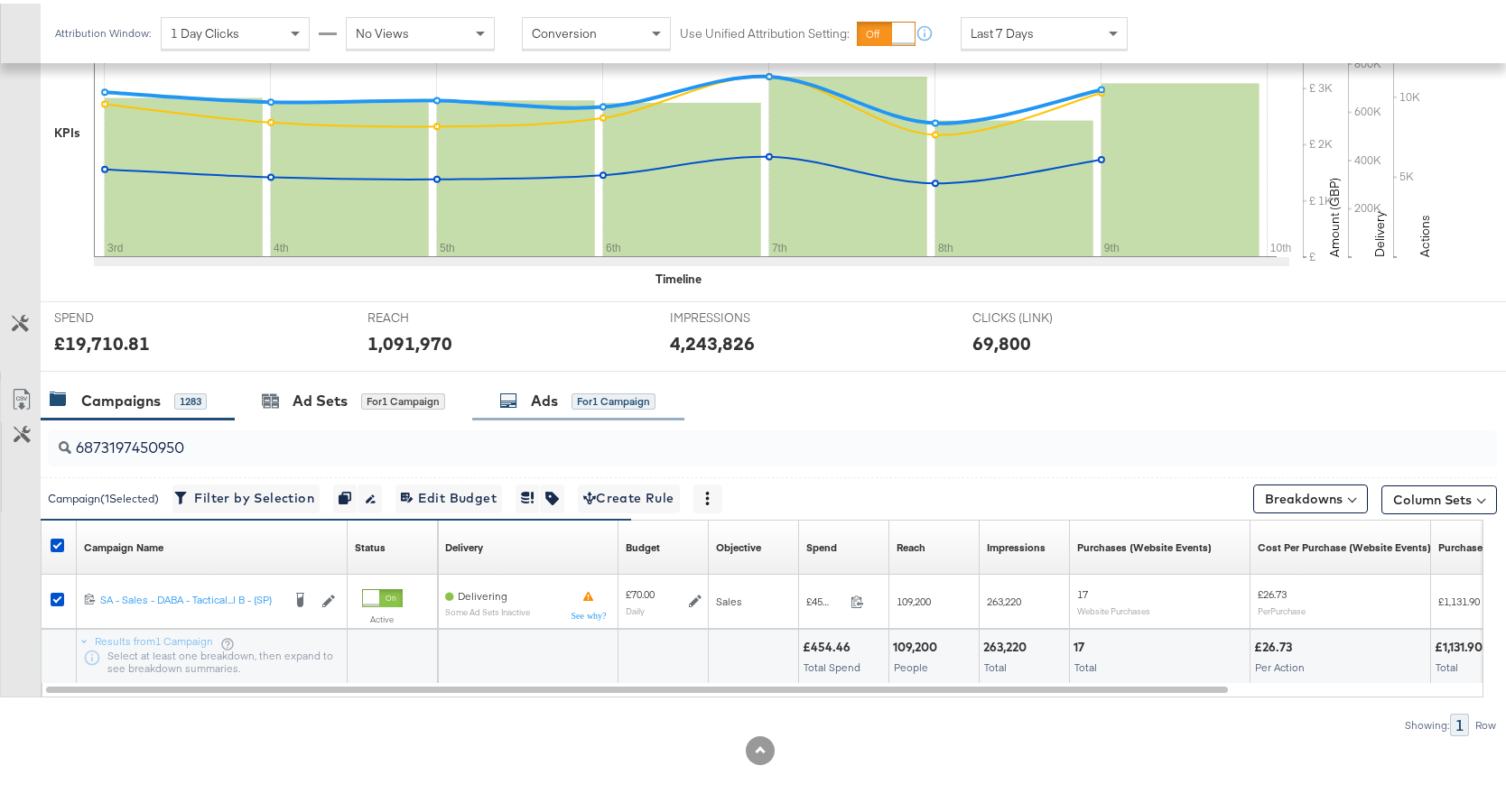
click at [555, 407] on div "Ads for 1 Campaign" at bounding box center [578, 397] width 212 height 39
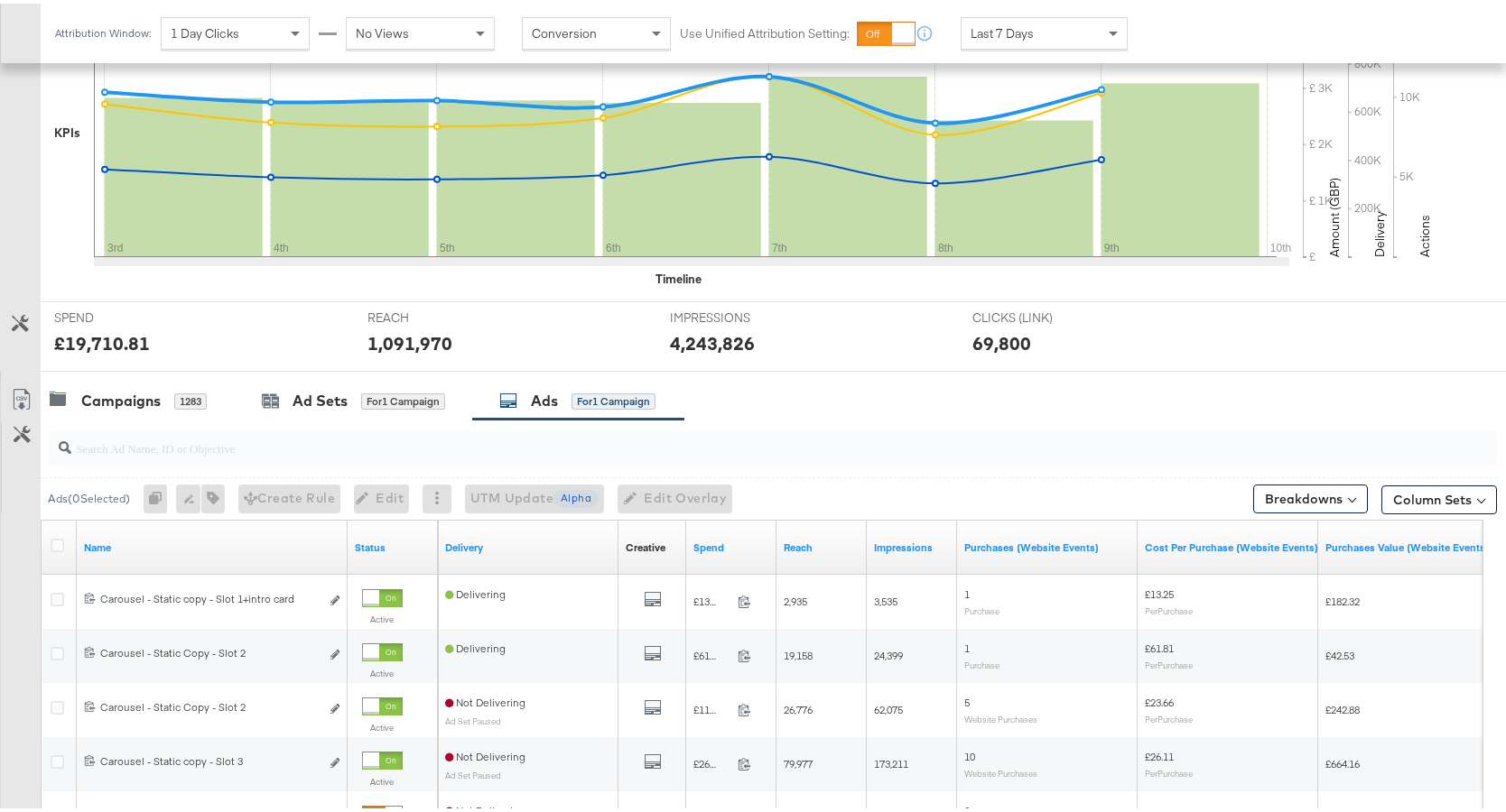
click at [513, 457] on div at bounding box center [772, 445] width 1449 height 36
paste input "6873197451350"
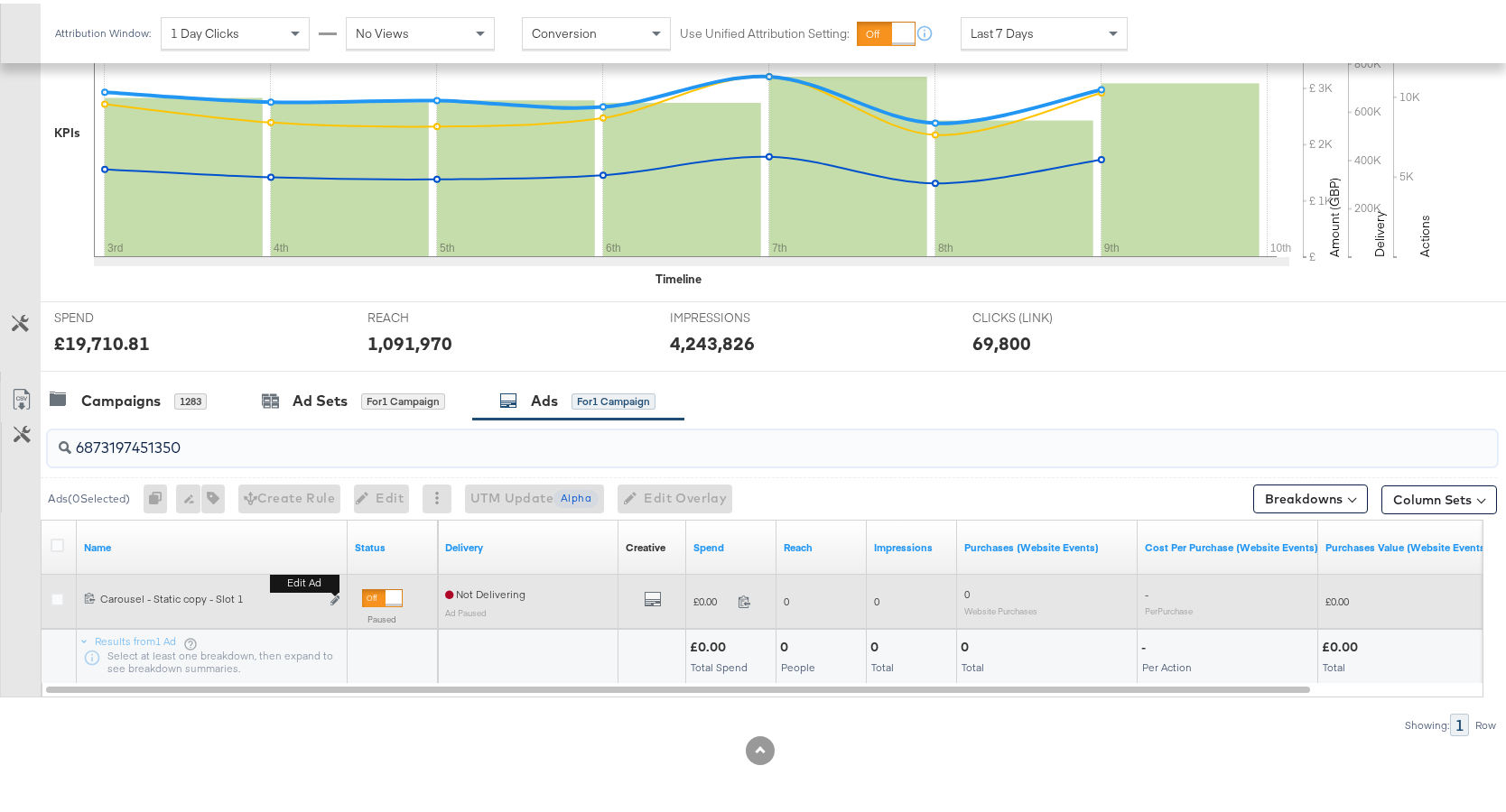
type input "6873197451350"
click at [329, 595] on div "Edit ad" at bounding box center [330, 598] width 21 height 19
click at [334, 597] on icon "link" at bounding box center [334, 597] width 9 height 10
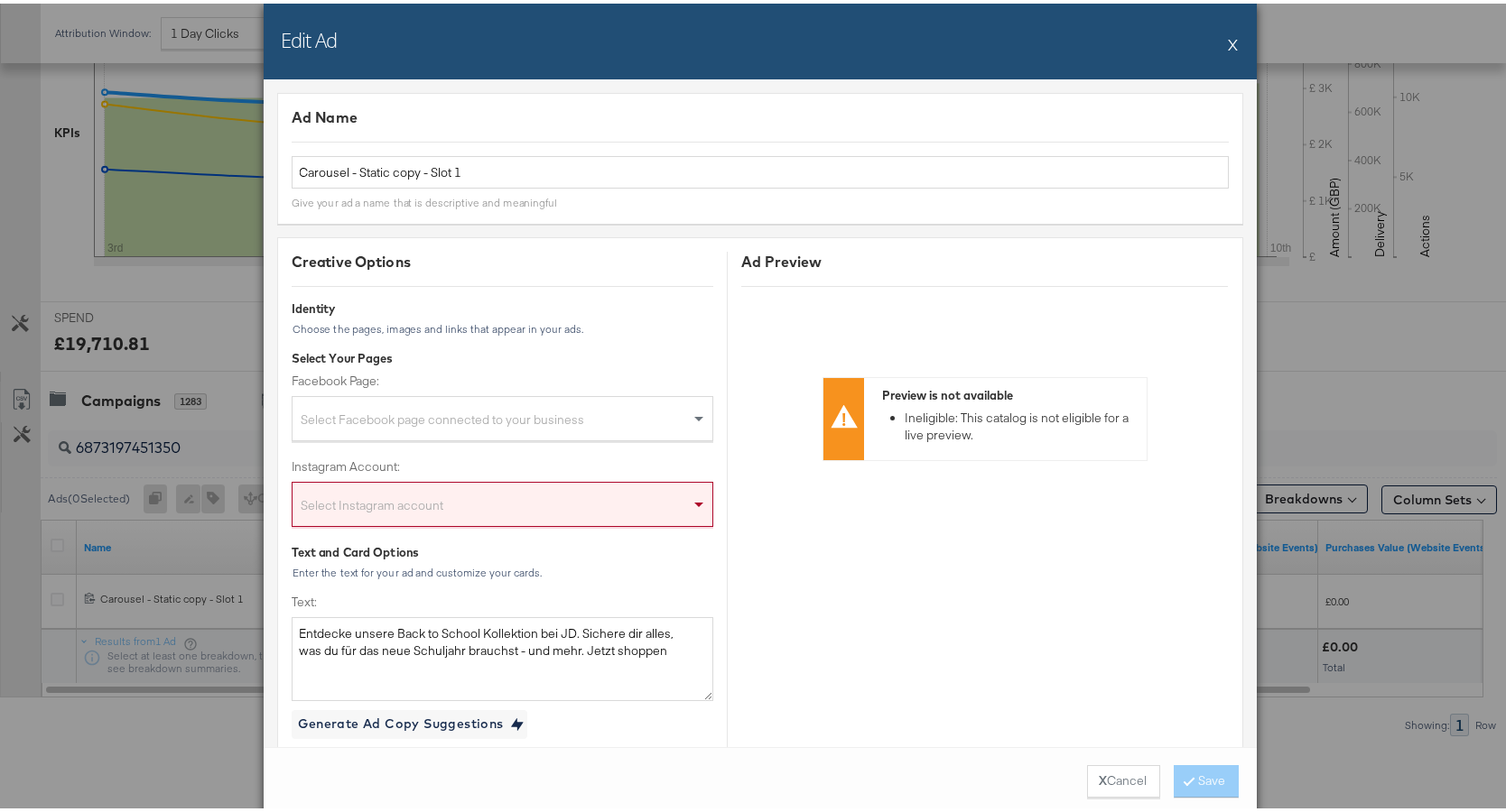
scroll to position [201, 0]
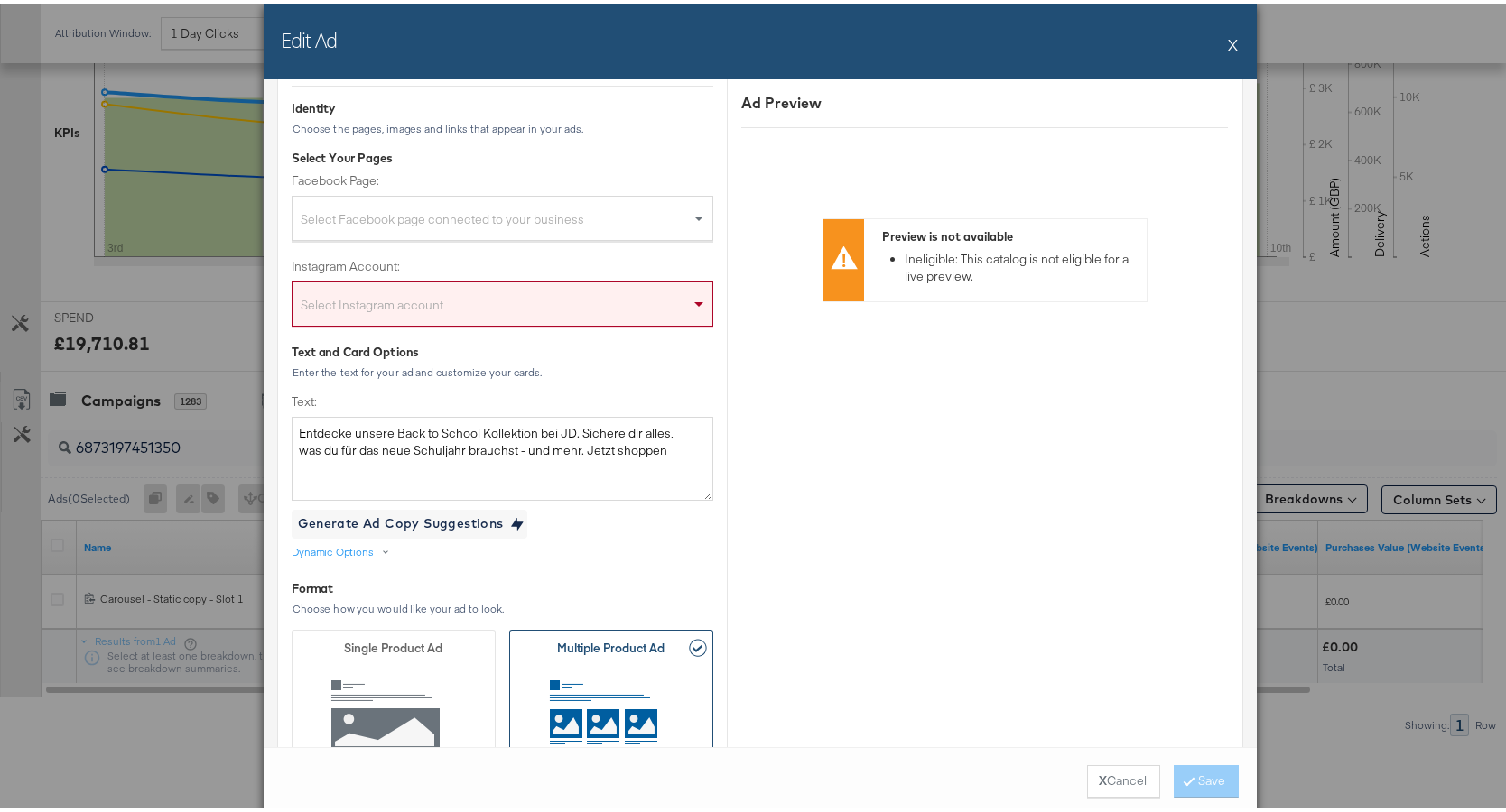
click at [1220, 39] on div "Edit Ad X" at bounding box center [760, 37] width 993 height 75
click at [1220, 44] on div "Edit Ad X" at bounding box center [760, 37] width 993 height 75
click at [1229, 44] on button "X" at bounding box center [1234, 41] width 10 height 36
